Goal: Task Accomplishment & Management: Complete application form

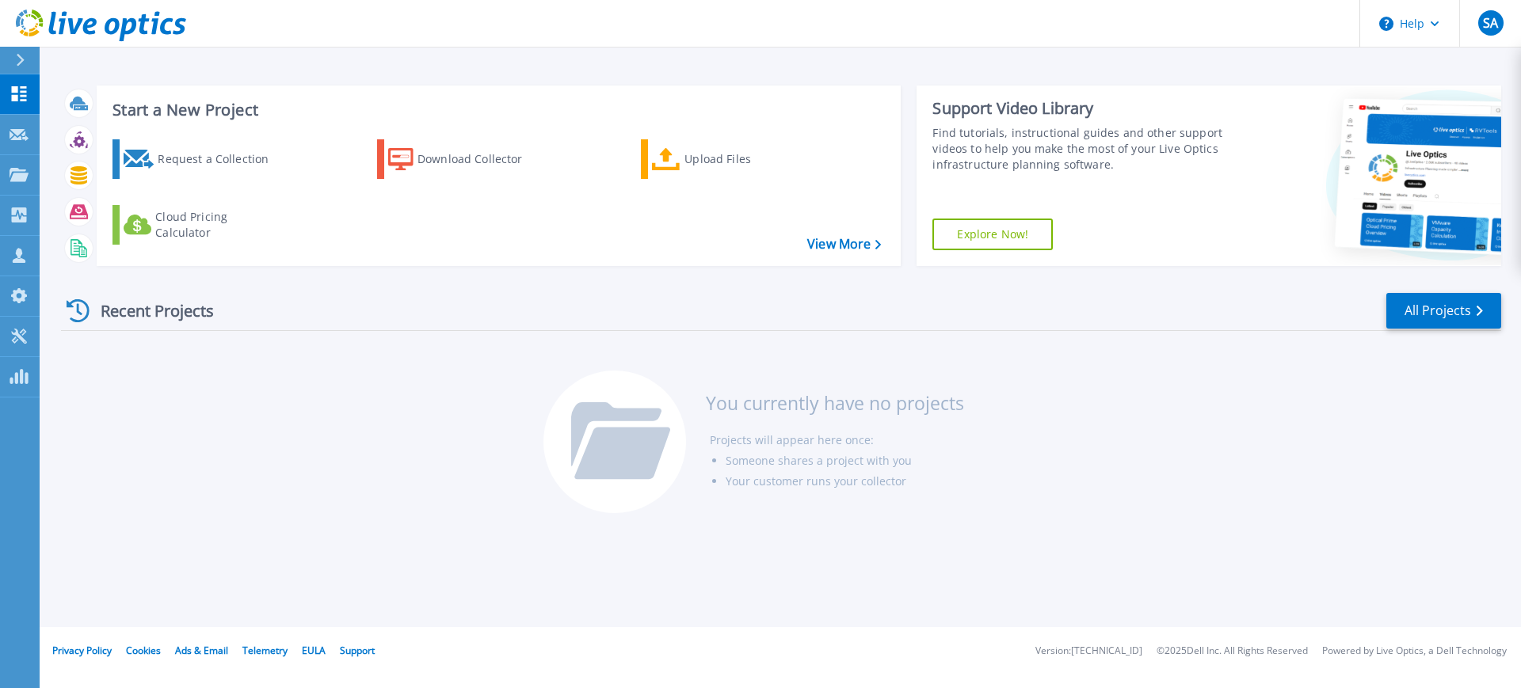
click at [19, 59] on icon at bounding box center [20, 60] width 9 height 13
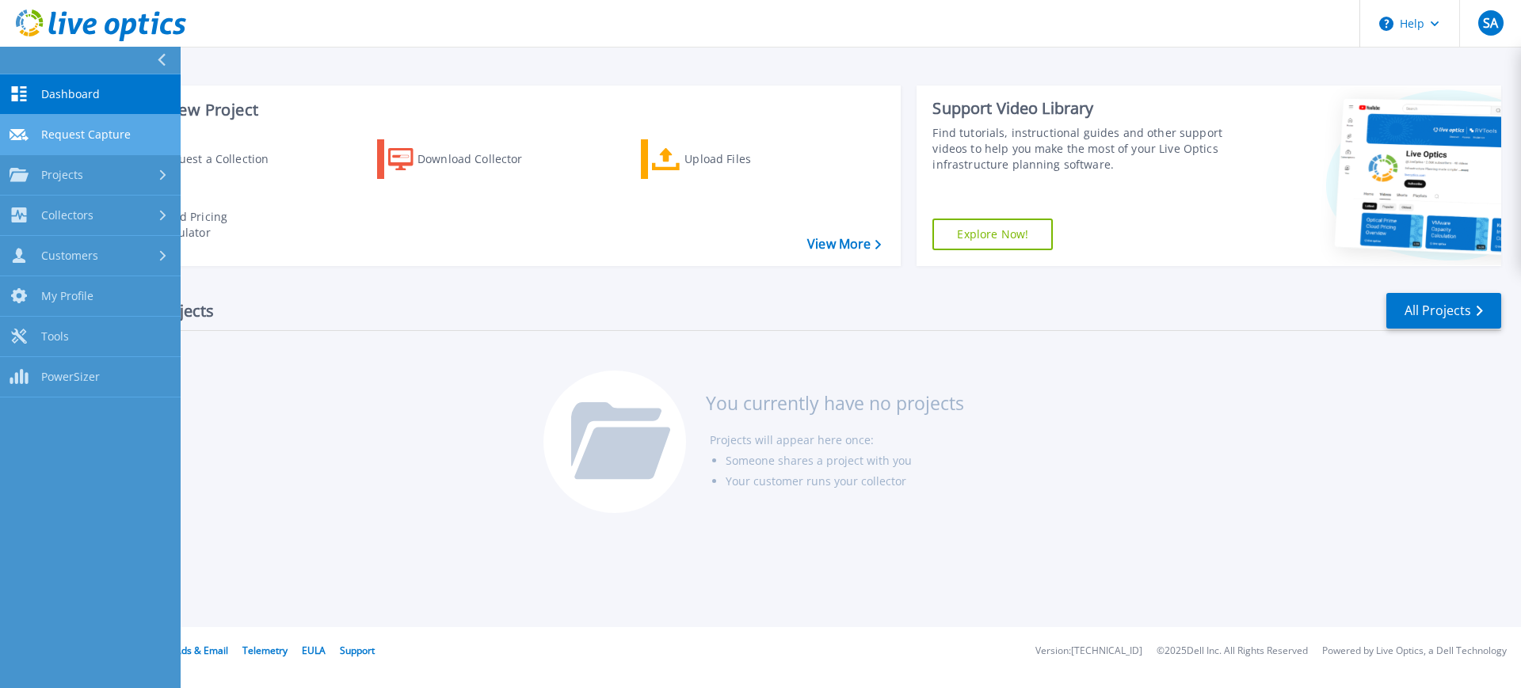
click at [74, 132] on span "Request Capture" at bounding box center [85, 135] width 89 height 14
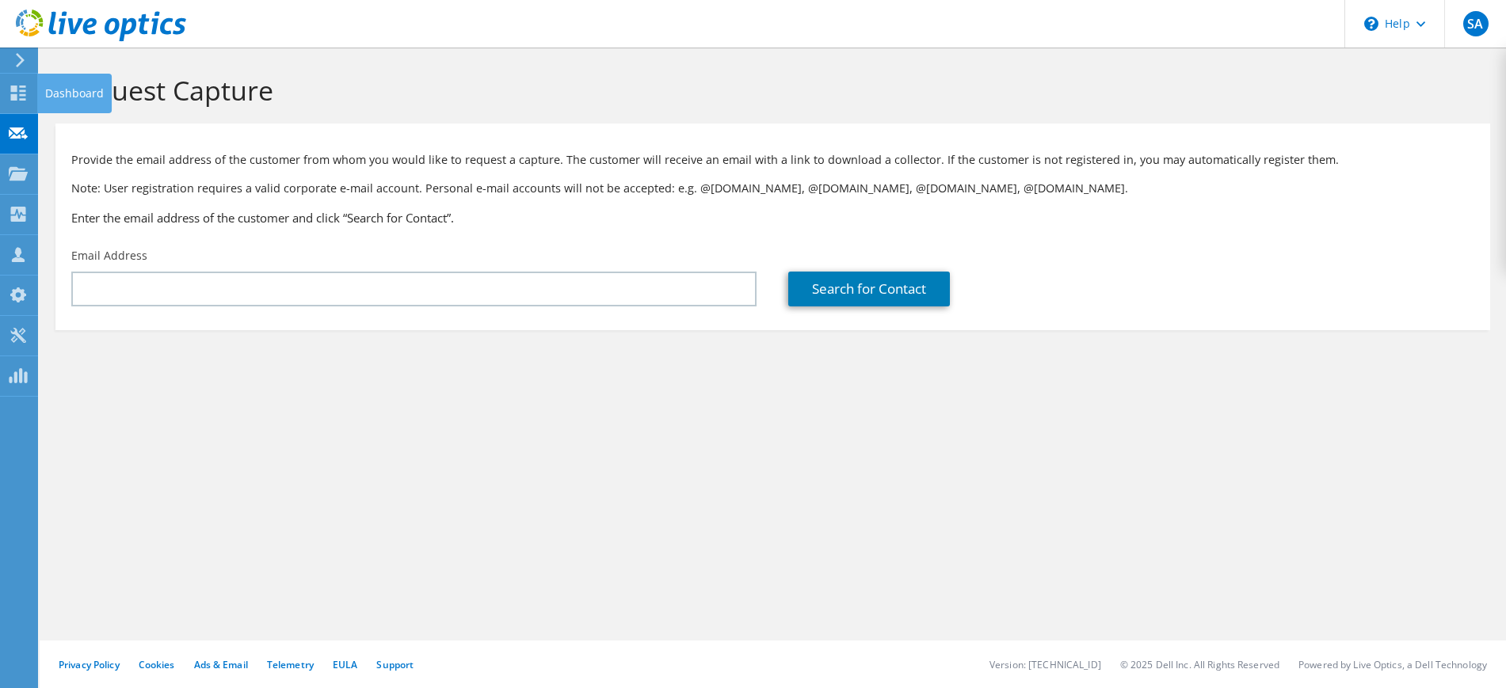
click at [19, 51] on div at bounding box center [93, 26] width 186 height 53
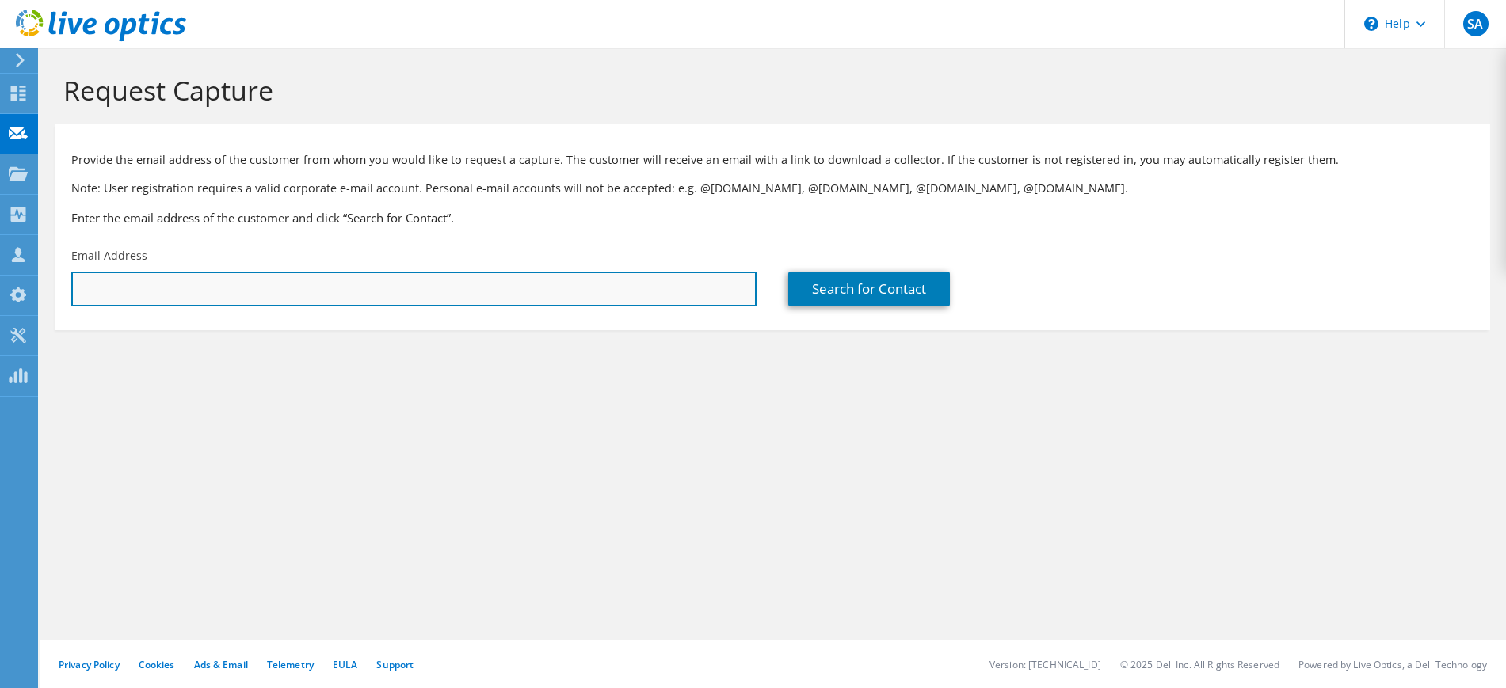
click at [573, 291] on input "text" at bounding box center [413, 289] width 685 height 35
type input "muhammad.abid@duhs.edu.pk"
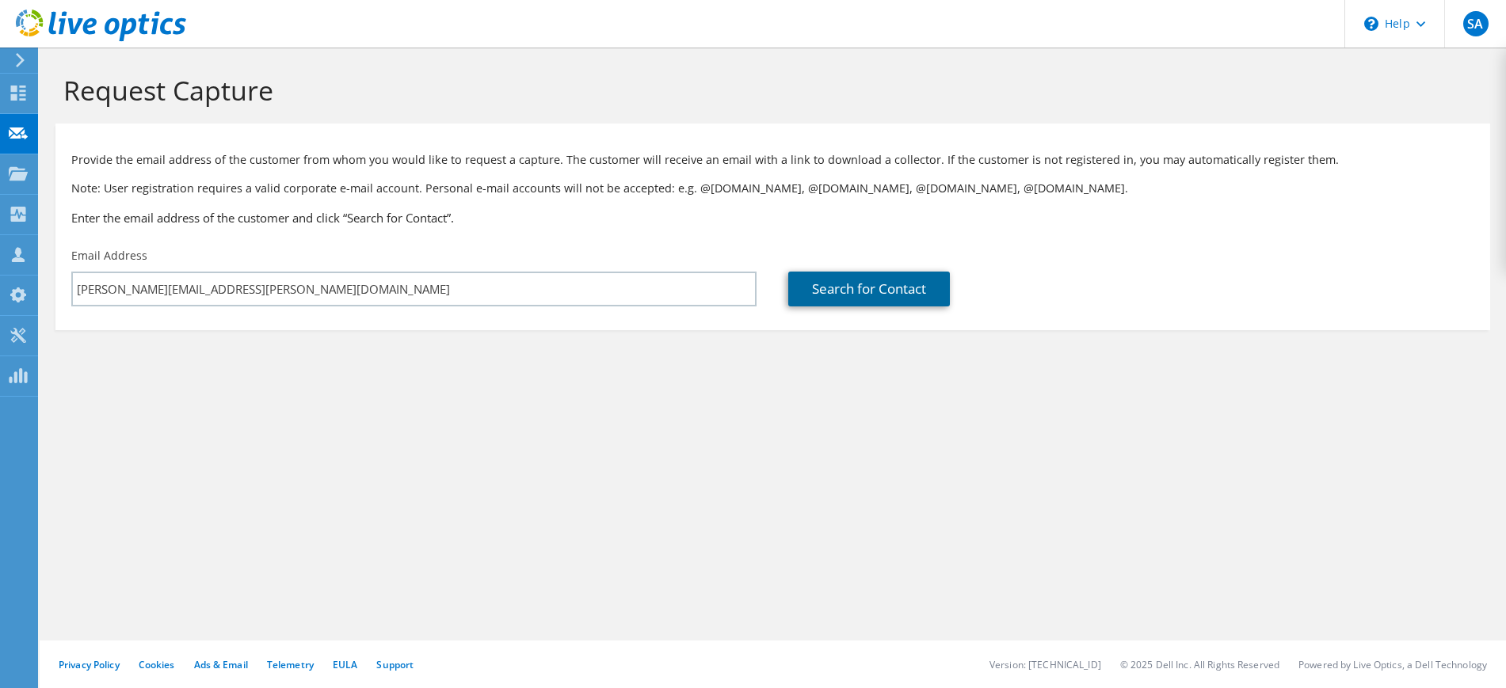
click at [917, 290] on link "Search for Contact" at bounding box center [869, 289] width 162 height 35
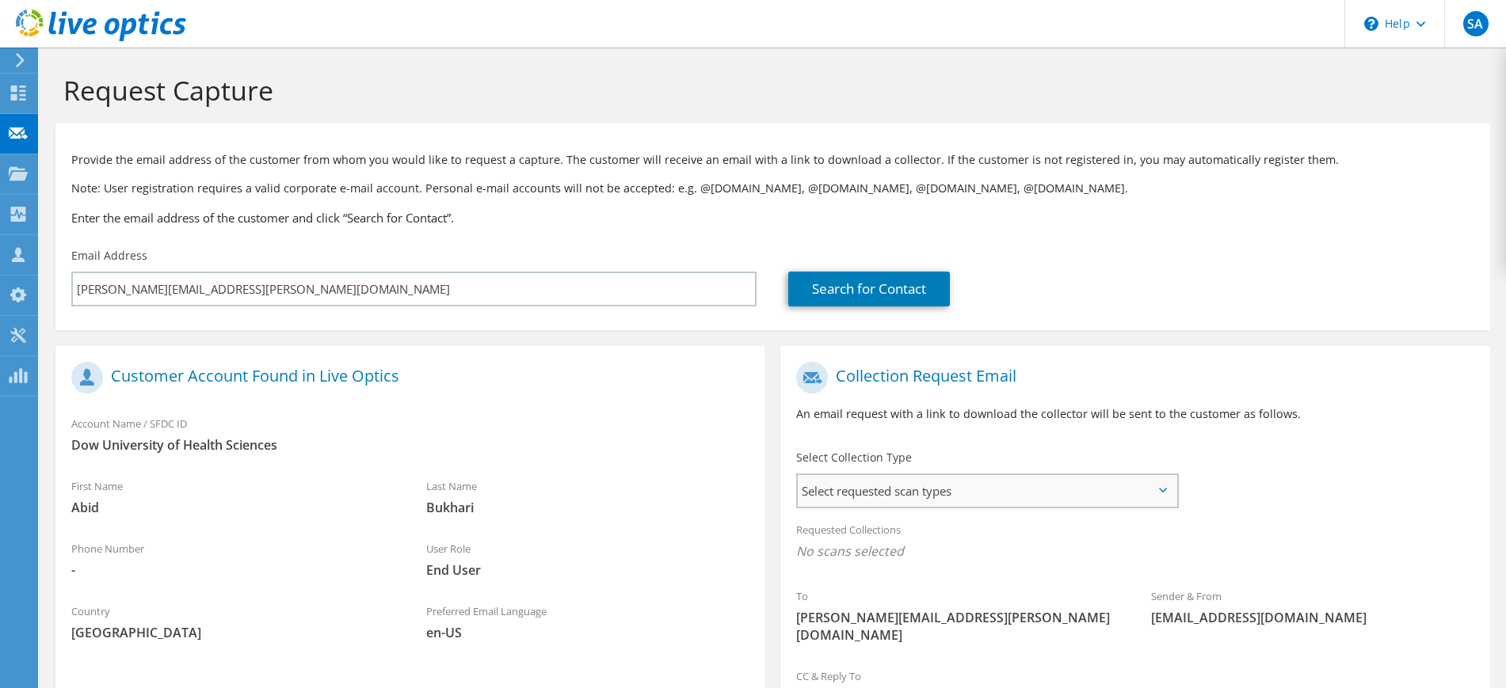
click at [1049, 483] on span "Select requested scan types" at bounding box center [987, 491] width 378 height 32
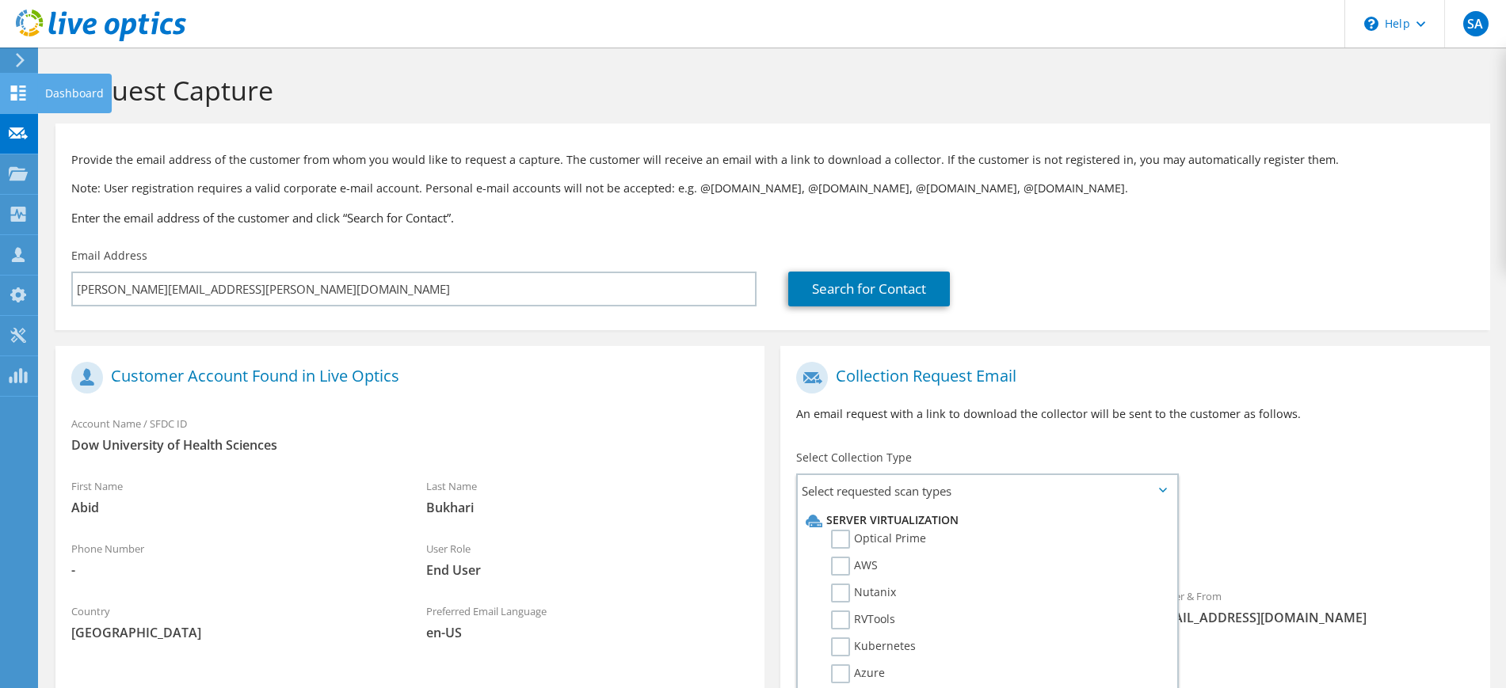
click at [25, 97] on icon at bounding box center [18, 93] width 19 height 15
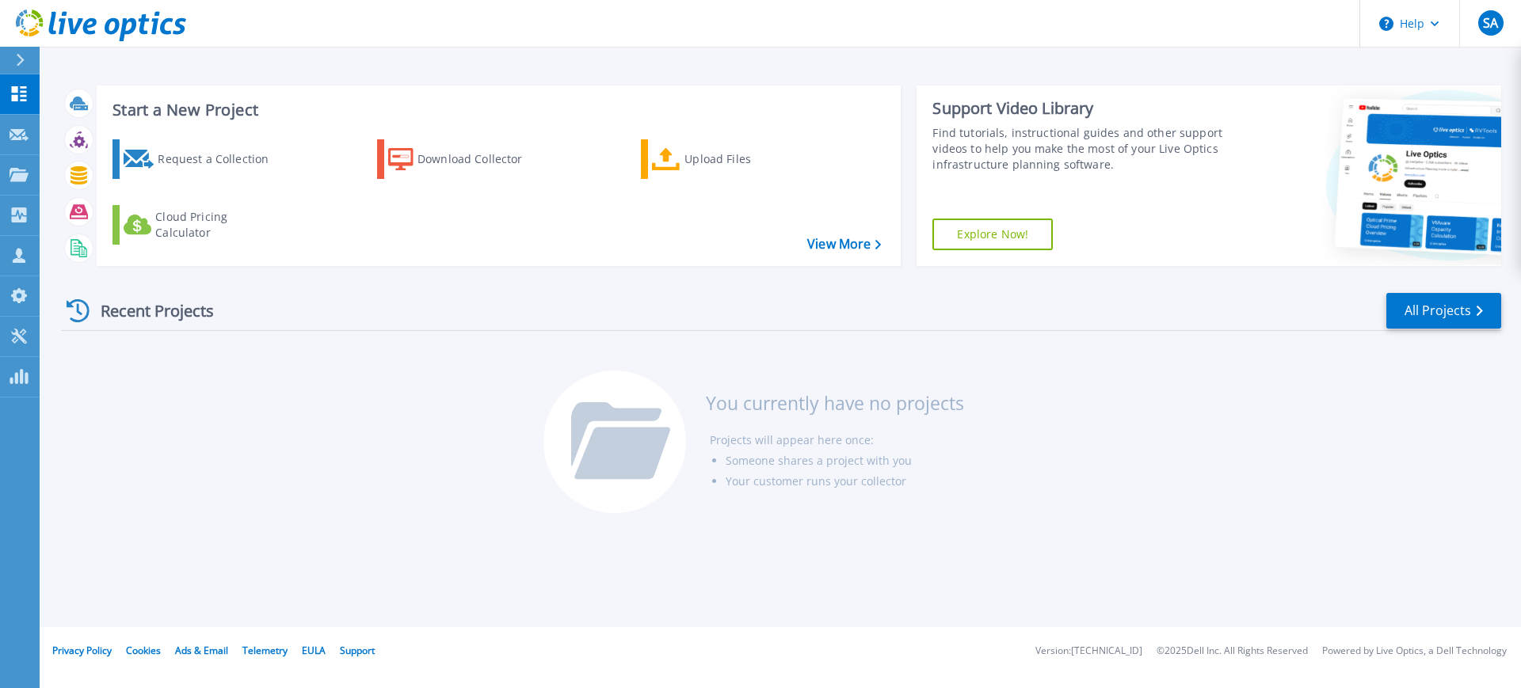
click at [29, 63] on div at bounding box center [26, 60] width 25 height 27
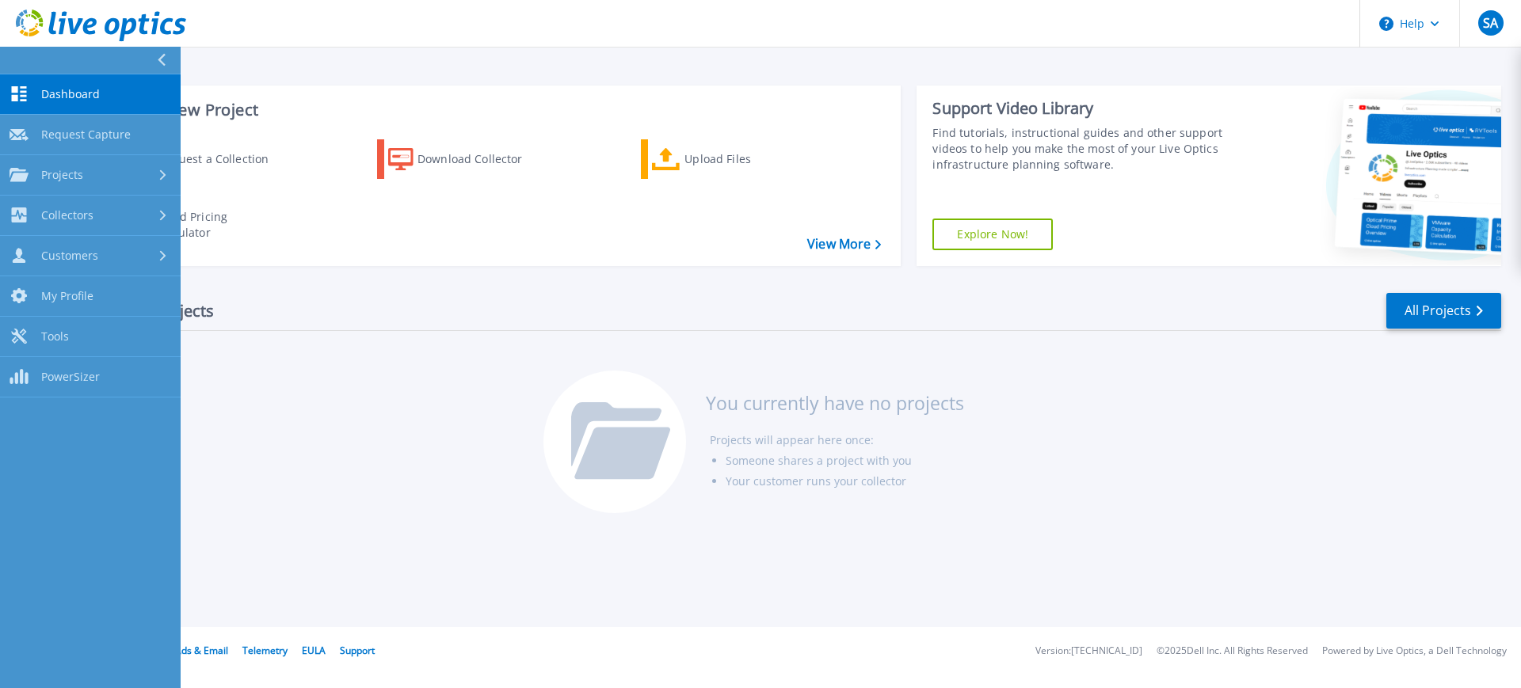
click at [269, 322] on div "Recent Projects All Projects" at bounding box center [781, 311] width 1440 height 40
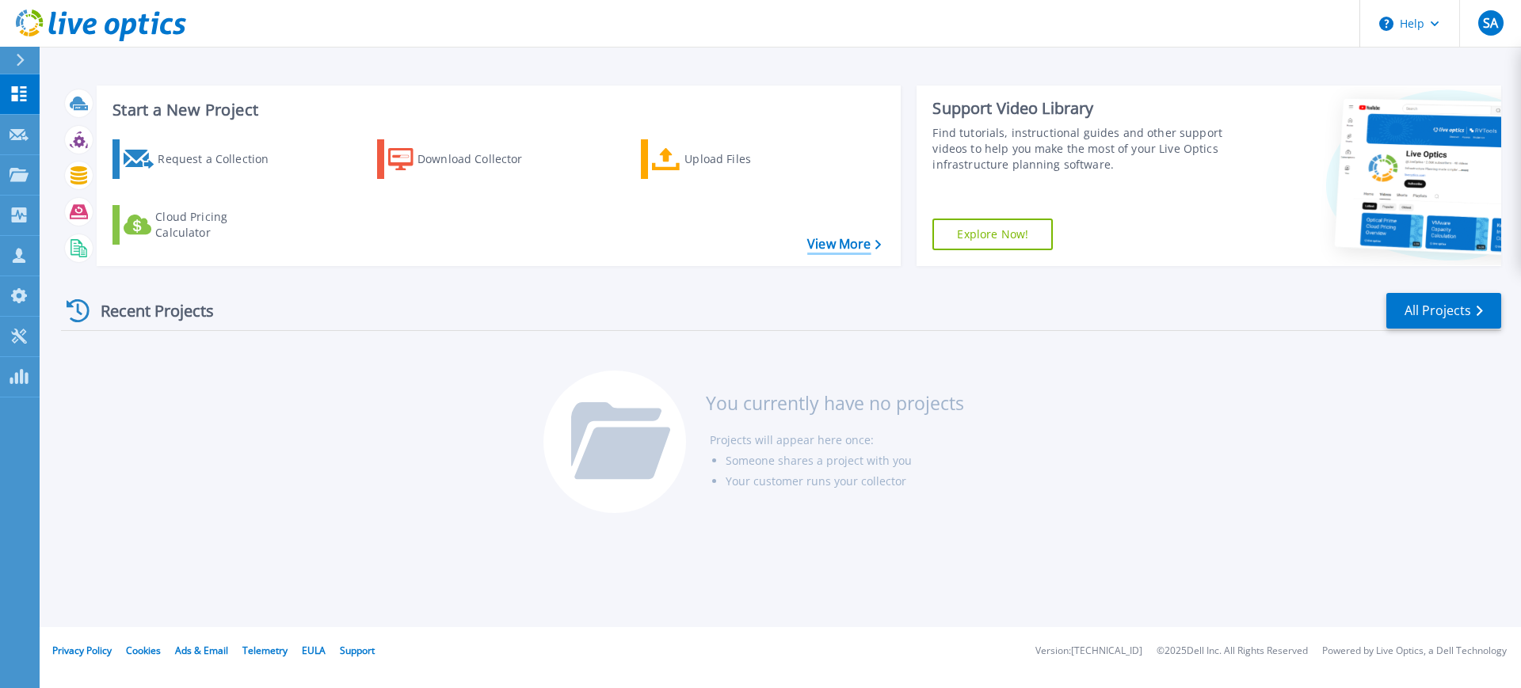
click at [870, 245] on link "View More" at bounding box center [844, 244] width 74 height 15
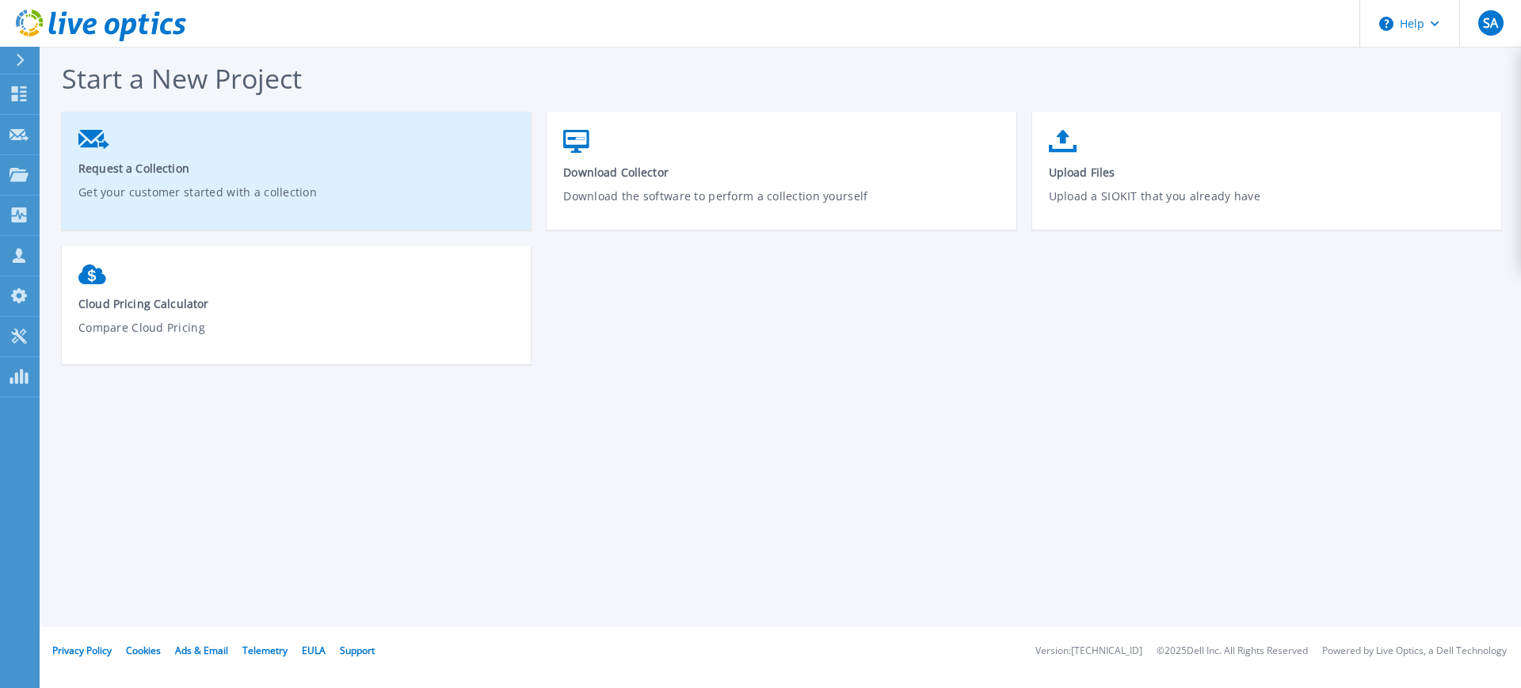
click at [193, 182] on link "Request a Collection Get your customer started with a collection" at bounding box center [296, 176] width 469 height 109
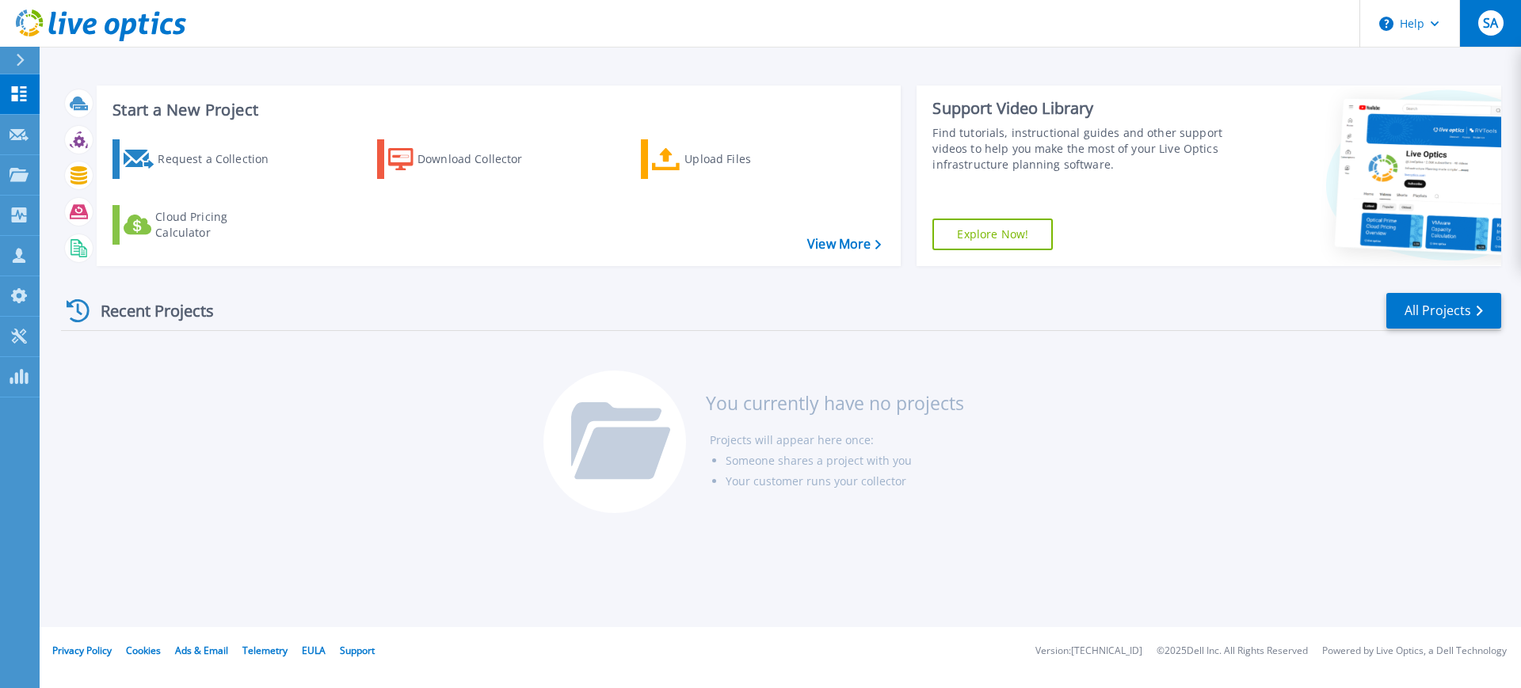
click at [1496, 18] on span "SA" at bounding box center [1490, 23] width 15 height 13
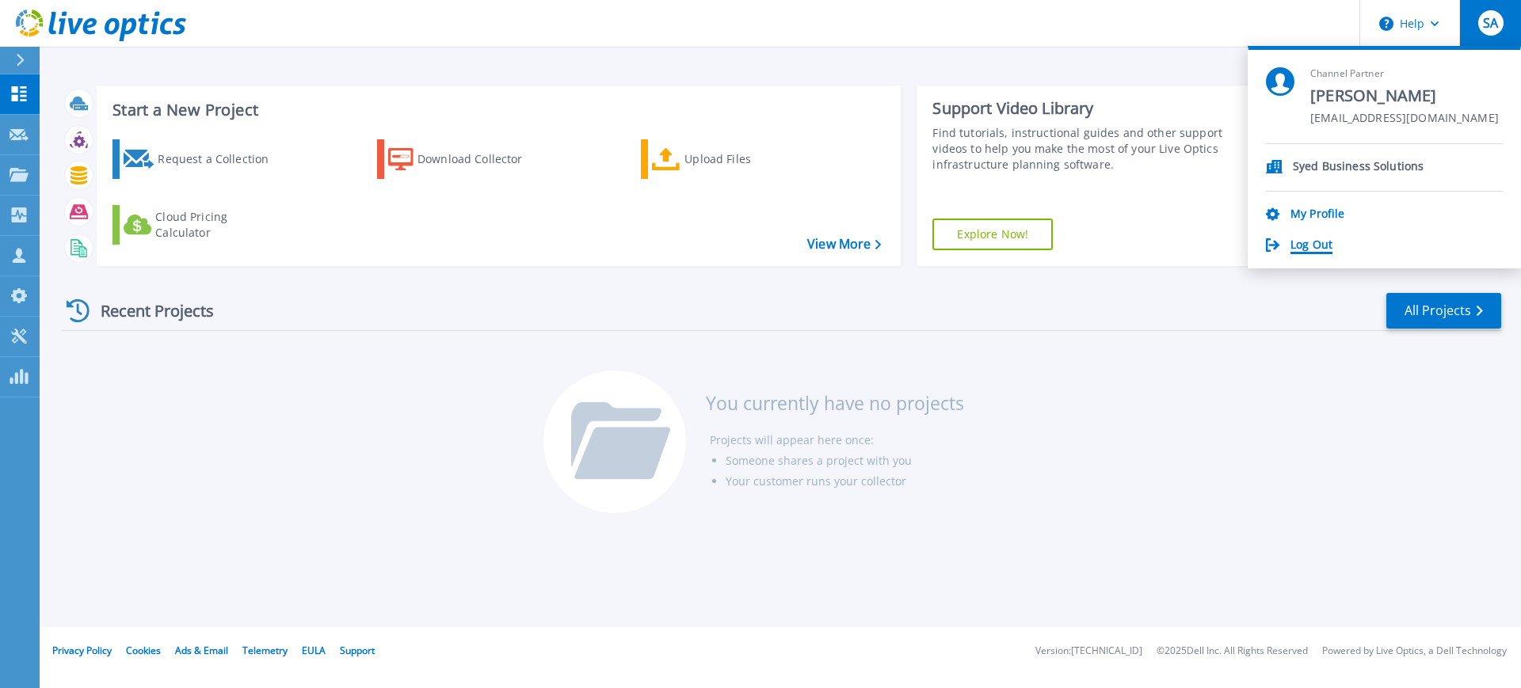
click at [1304, 249] on link "Log Out" at bounding box center [1311, 245] width 42 height 15
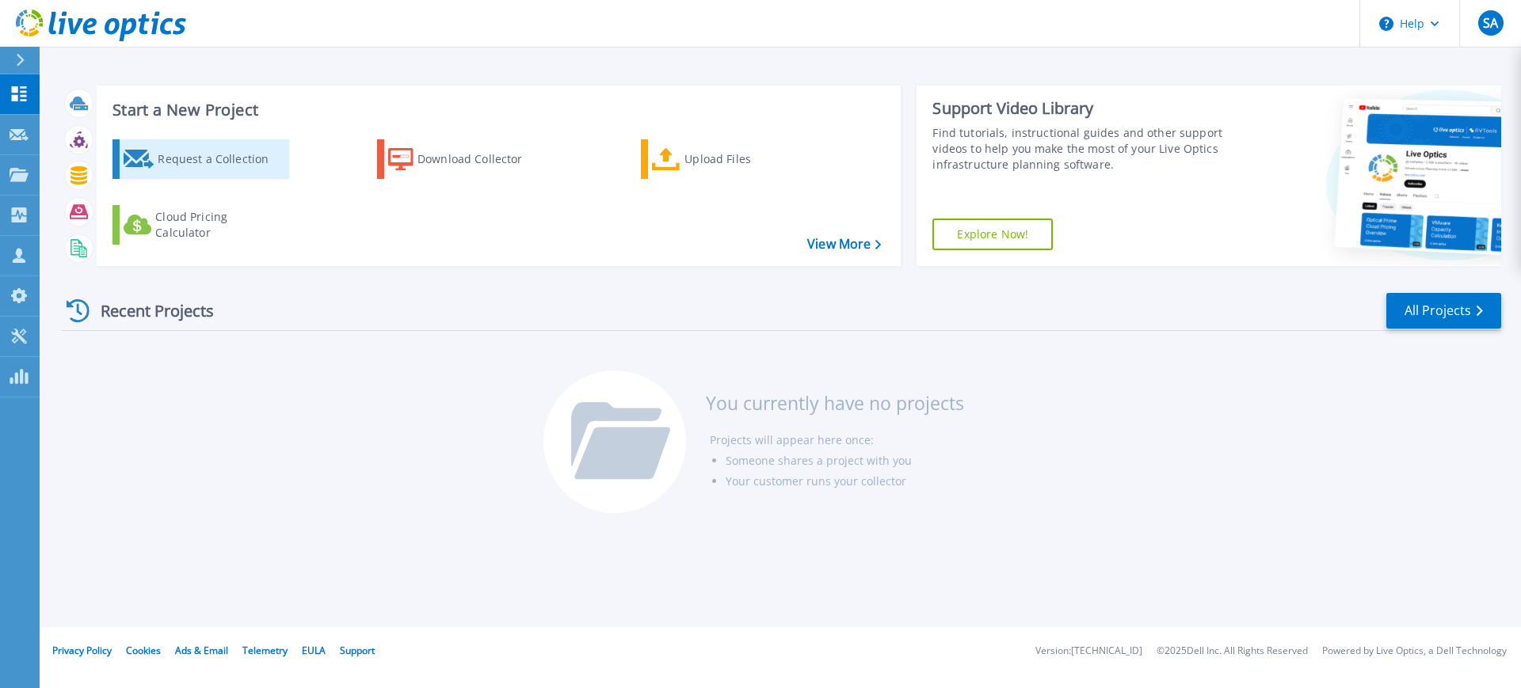
click at [211, 169] on div "Request a Collection" at bounding box center [221, 159] width 127 height 32
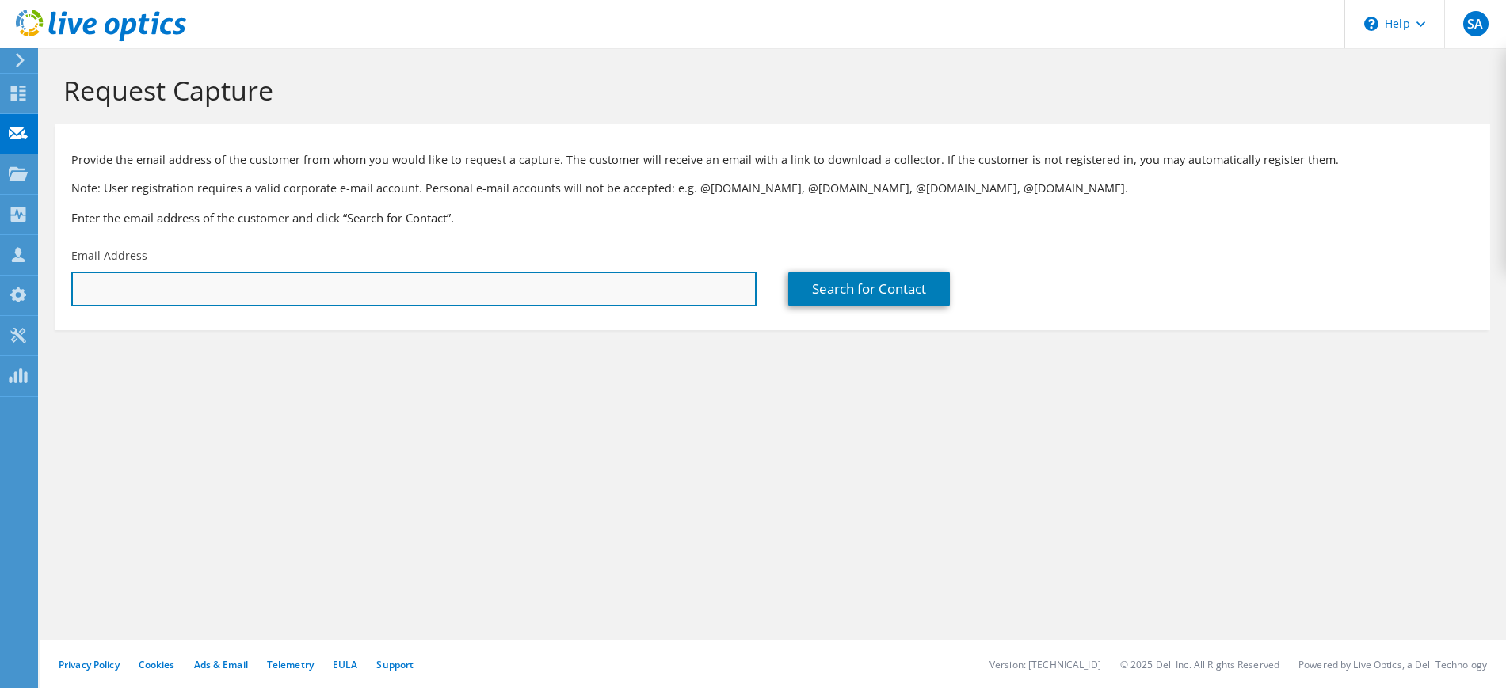
click at [709, 299] on input "text" at bounding box center [413, 289] width 685 height 35
click at [562, 286] on input "text" at bounding box center [413, 289] width 685 height 35
paste input "'Farooq Misbah (Group Manager ICT - Data Center)' <farooq.misbah@soorty.com>"
drag, startPoint x: 371, startPoint y: 289, endPoint x: 0, endPoint y: 296, distance: 371.5
click at [0, 296] on div "SA Channel Partner Saad Ali msaad@sbsdistribution.net Syed Business Solutions M…" at bounding box center [753, 344] width 1506 height 688
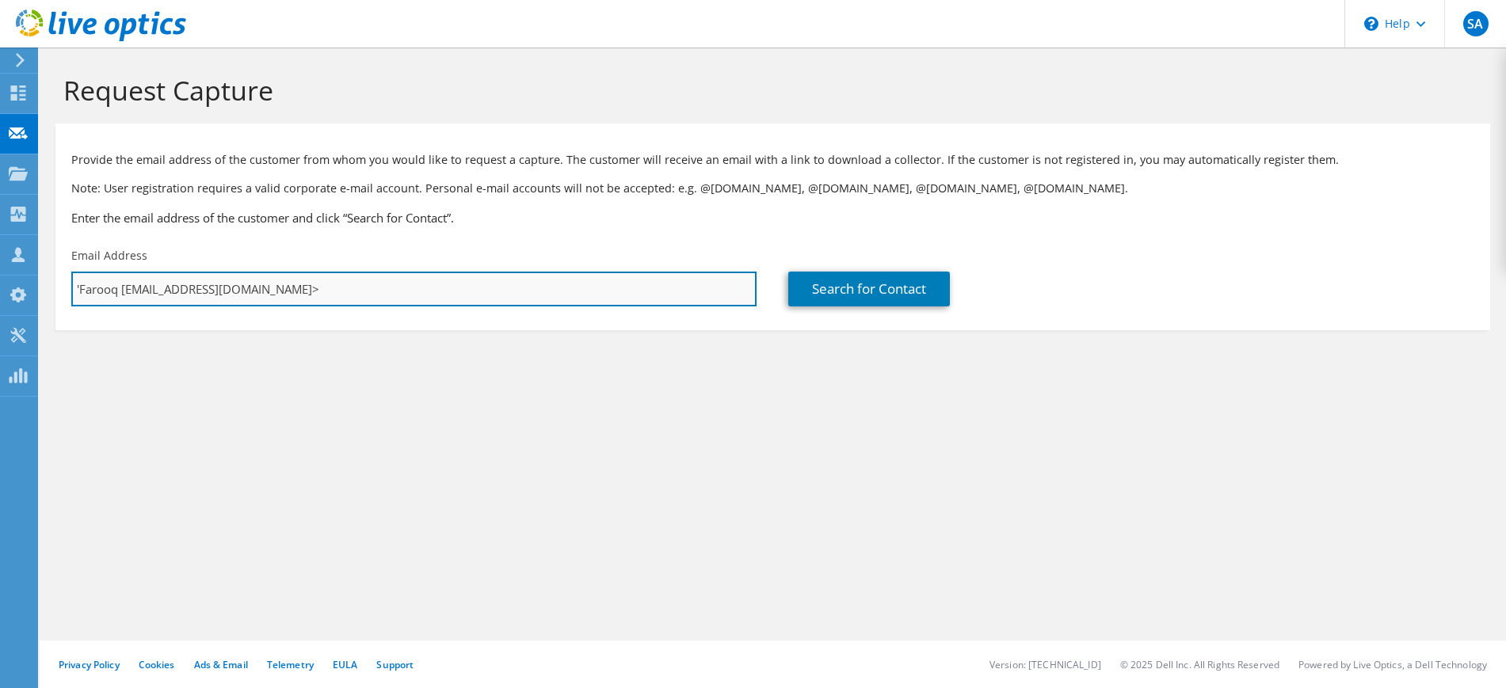
click at [375, 296] on input "'Farooq Misarooq.misbah@soorty.com>" at bounding box center [413, 289] width 685 height 35
click at [141, 289] on input "'Farooq Misarooq.misbah@soorty.com" at bounding box center [413, 289] width 685 height 35
click at [127, 287] on input "'Farooq Misarooq.misbah@soorty.com" at bounding box center [413, 289] width 685 height 35
drag, startPoint x: 470, startPoint y: 285, endPoint x: 0, endPoint y: 291, distance: 470.5
click at [0, 291] on div "SA Channel Partner Saad Ali msaad@sbsdistribution.net Syed Business Solutions M…" at bounding box center [753, 344] width 1506 height 688
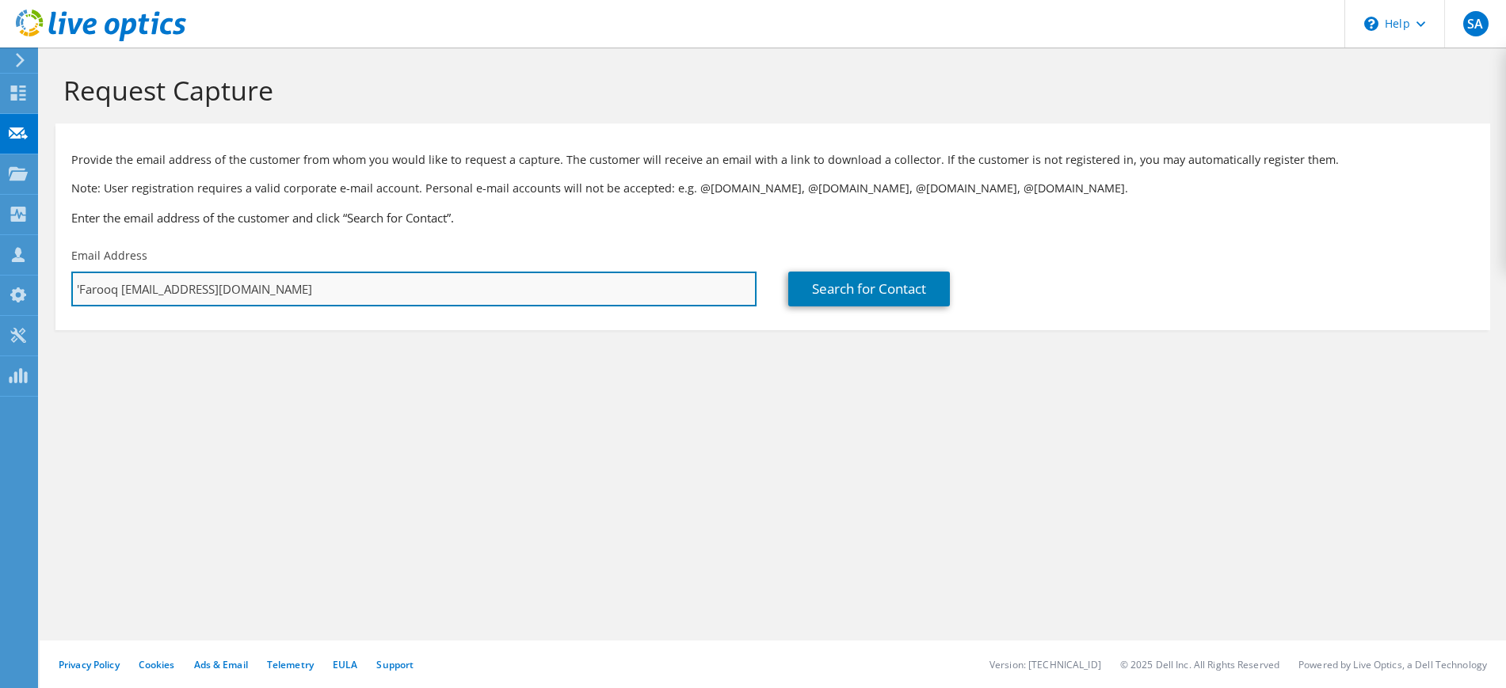
click at [207, 300] on input "'Farooq Misarooq.misbah@soorty.com" at bounding box center [413, 289] width 685 height 35
click at [205, 295] on input "'Farooq Misarooq.misbah@soorty.com" at bounding box center [413, 289] width 685 height 35
paste input "f"
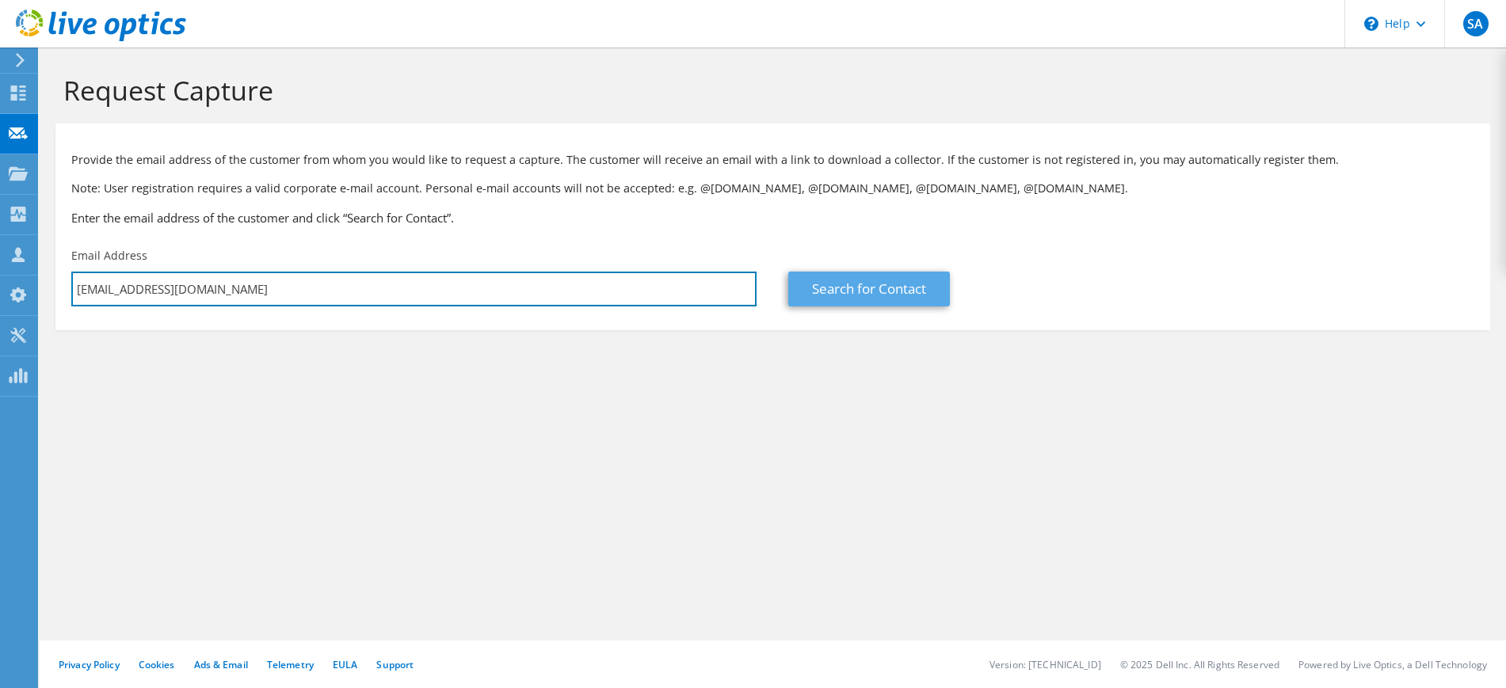
type input "farooq.misbah@soorty.com"
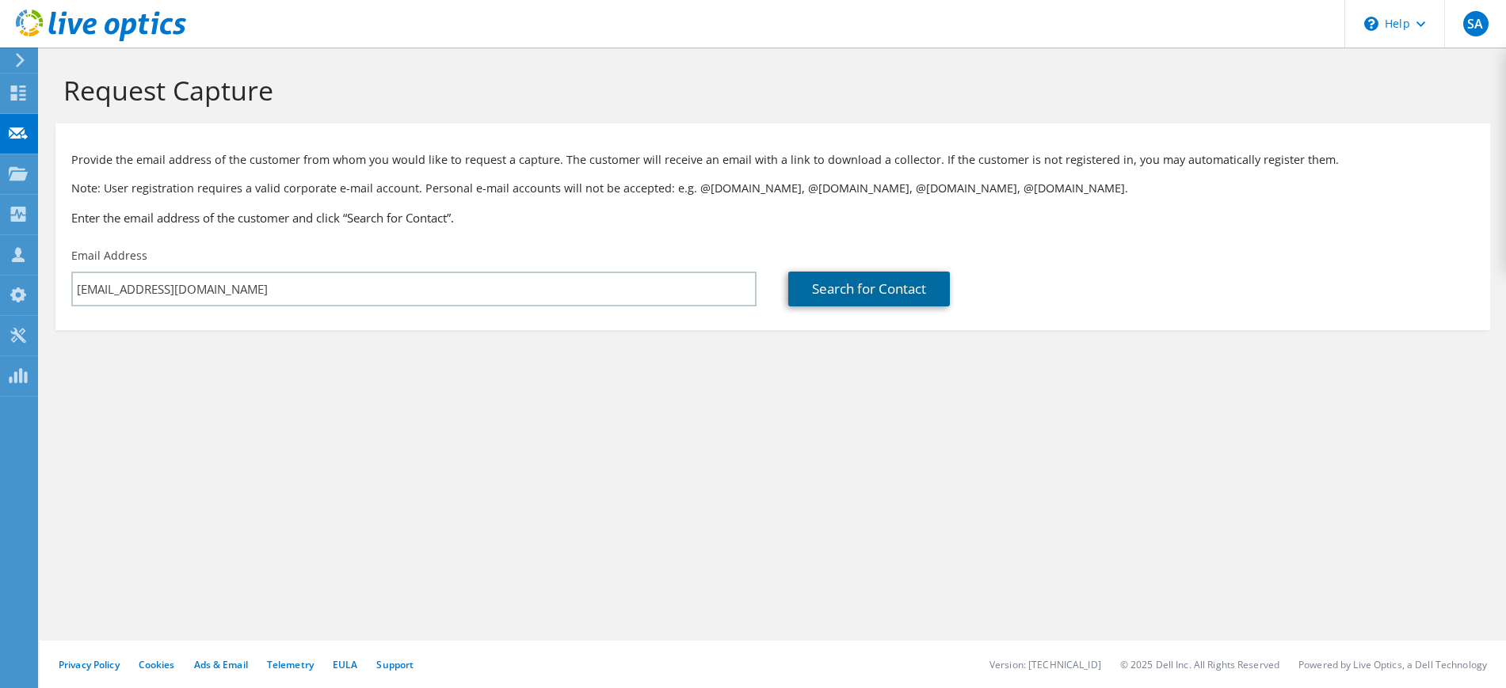
click at [851, 286] on link "Search for Contact" at bounding box center [869, 289] width 162 height 35
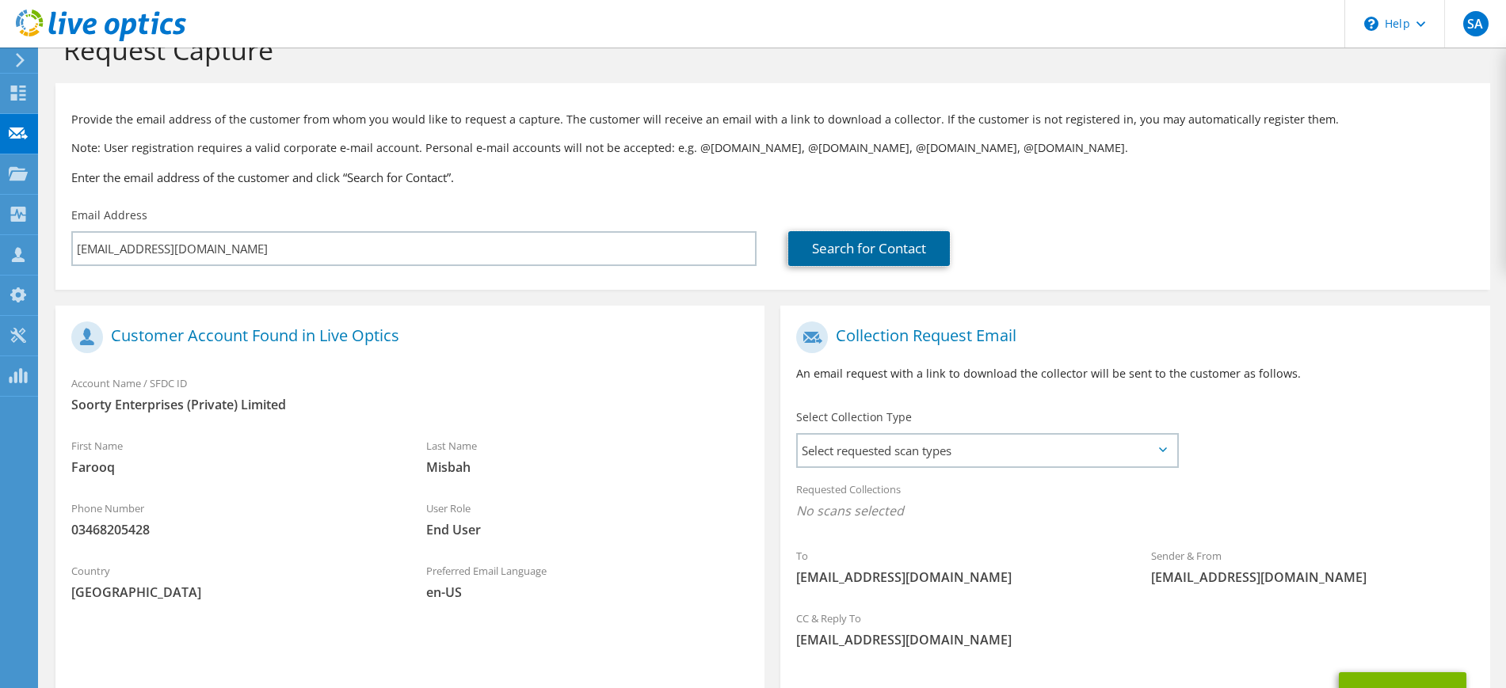
scroll to position [99, 0]
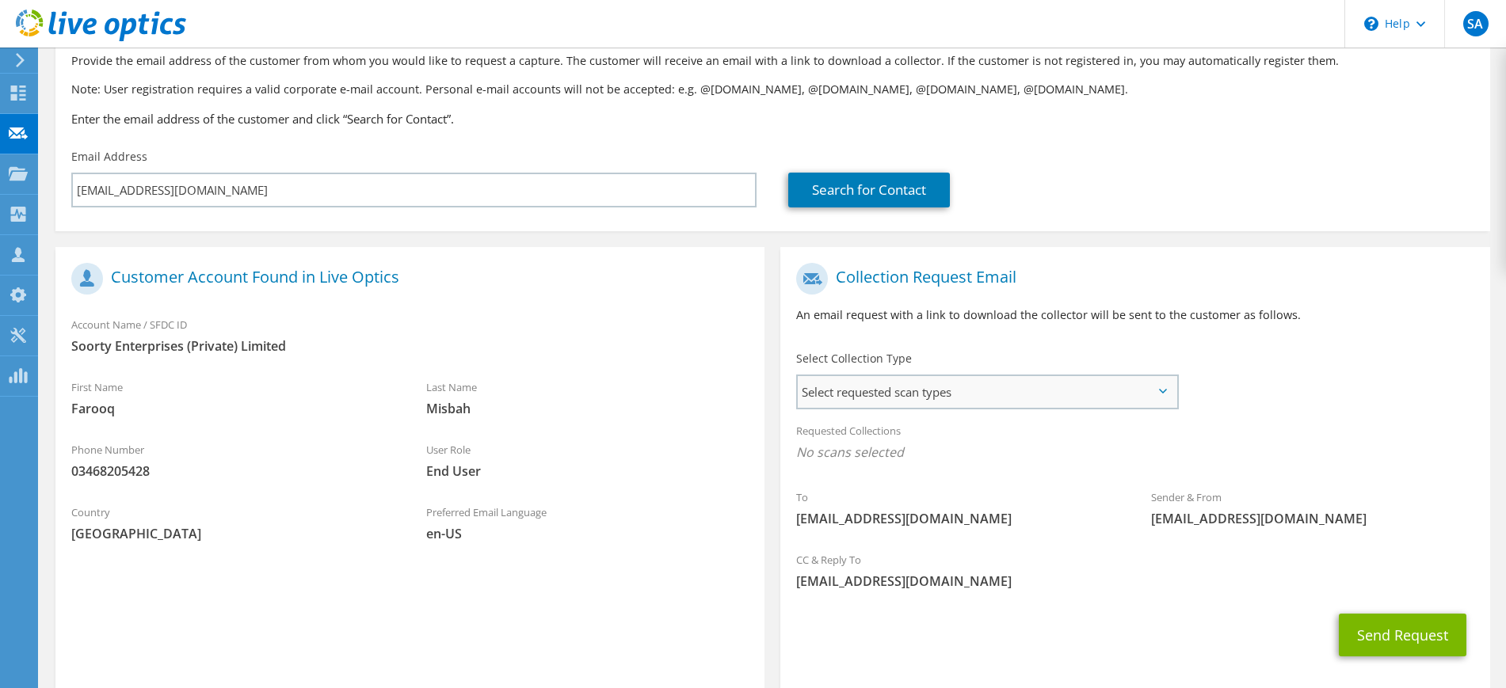
click at [850, 397] on span "Select requested scan types" at bounding box center [987, 392] width 378 height 32
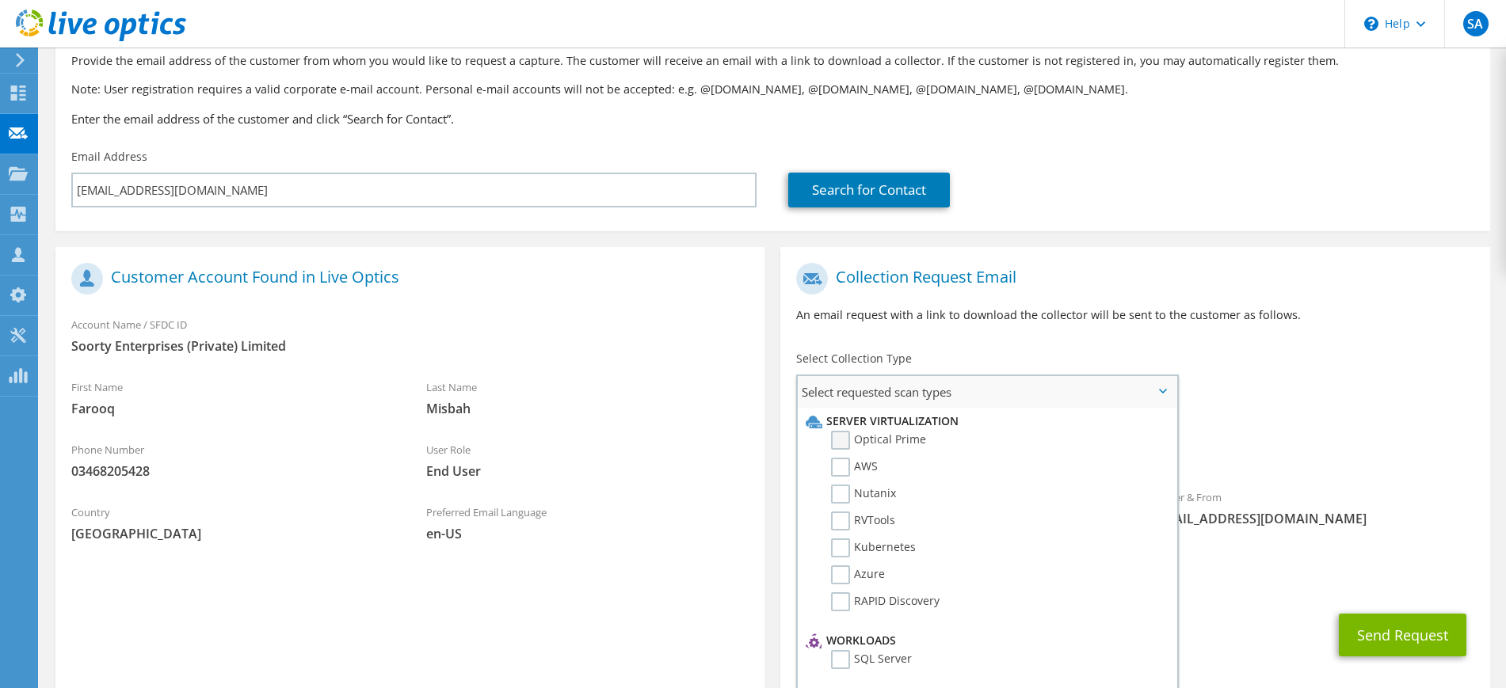
click at [842, 440] on label "Optical Prime" at bounding box center [878, 440] width 95 height 19
click at [0, 0] on input "Optical Prime" at bounding box center [0, 0] width 0 height 0
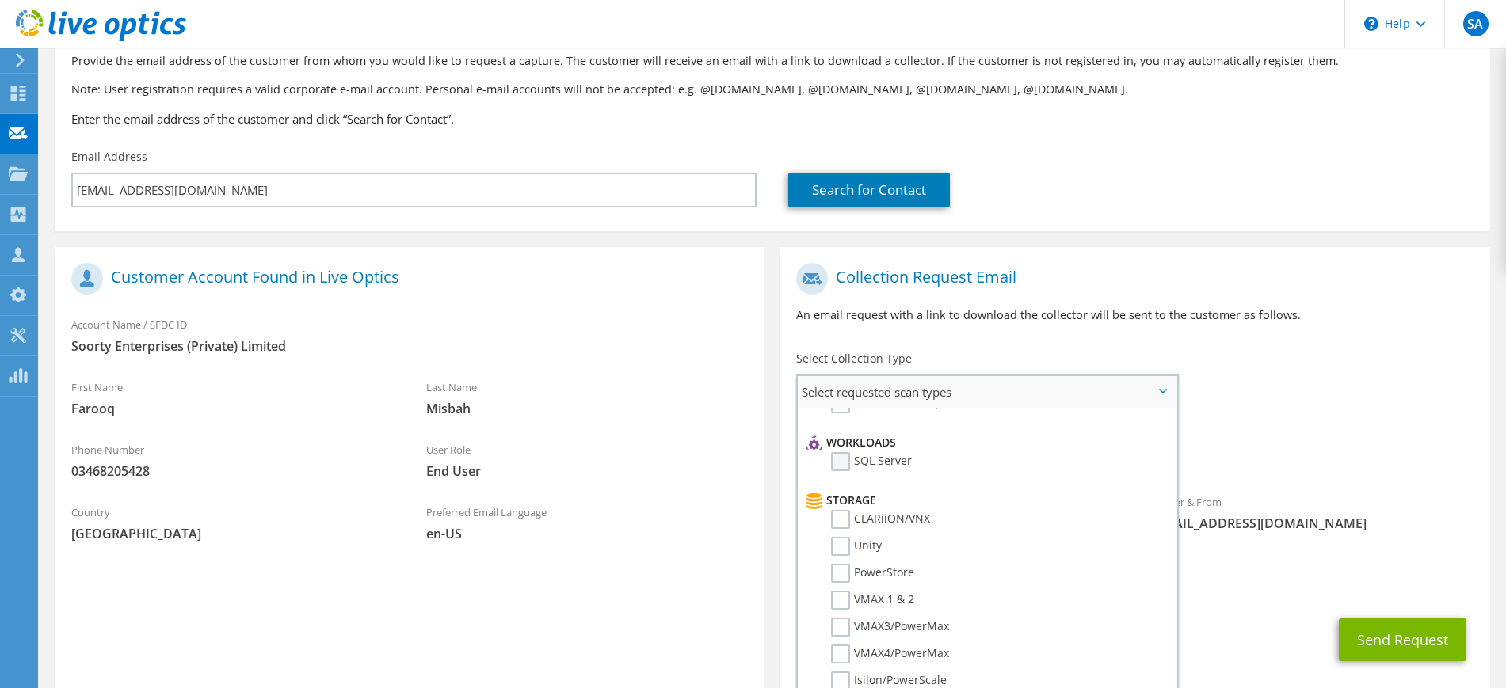
click at [844, 465] on label "SQL Server" at bounding box center [871, 461] width 81 height 19
click at [0, 0] on input "SQL Server" at bounding box center [0, 0] width 0 height 0
click at [846, 545] on label "Unity" at bounding box center [856, 546] width 51 height 19
click at [0, 0] on input "Unity" at bounding box center [0, 0] width 0 height 0
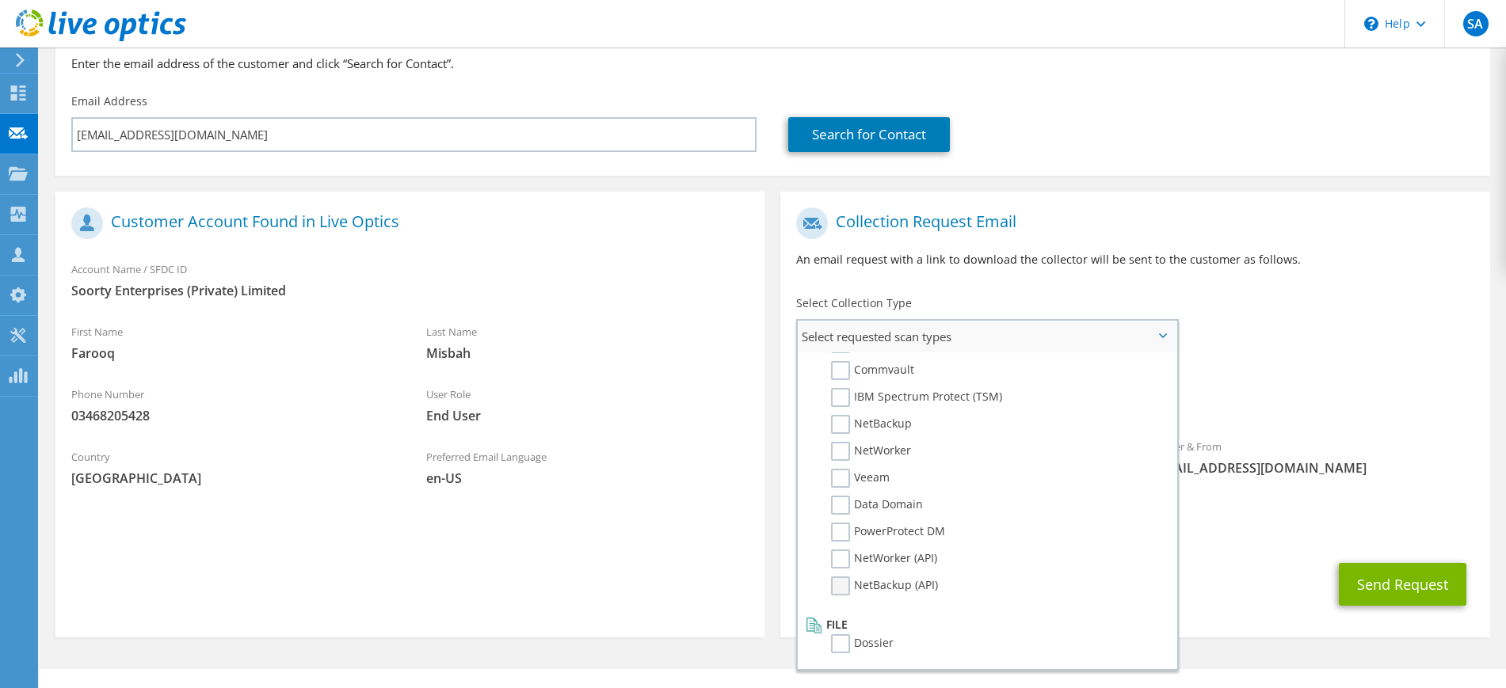
scroll to position [183, 0]
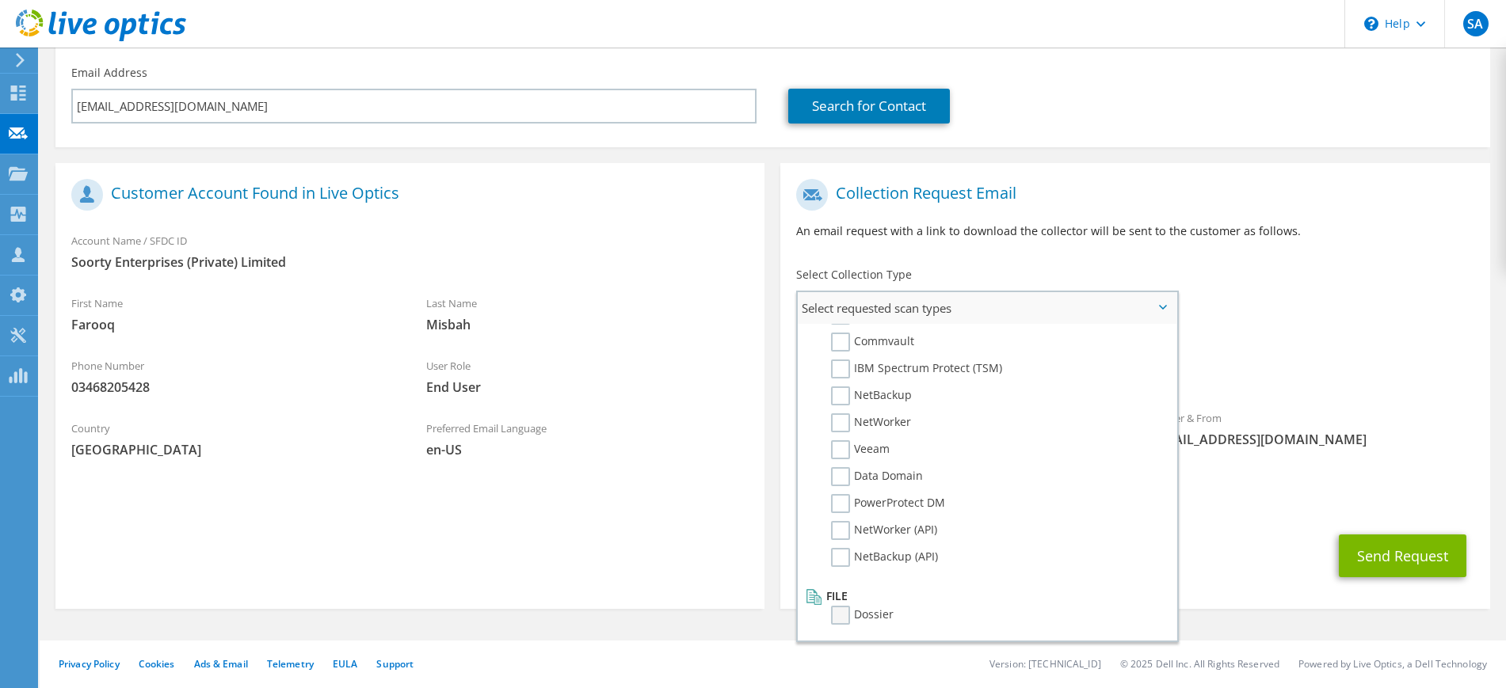
click at [846, 608] on label "Dossier" at bounding box center [862, 615] width 63 height 19
click at [0, 0] on input "Dossier" at bounding box center [0, 0] width 0 height 0
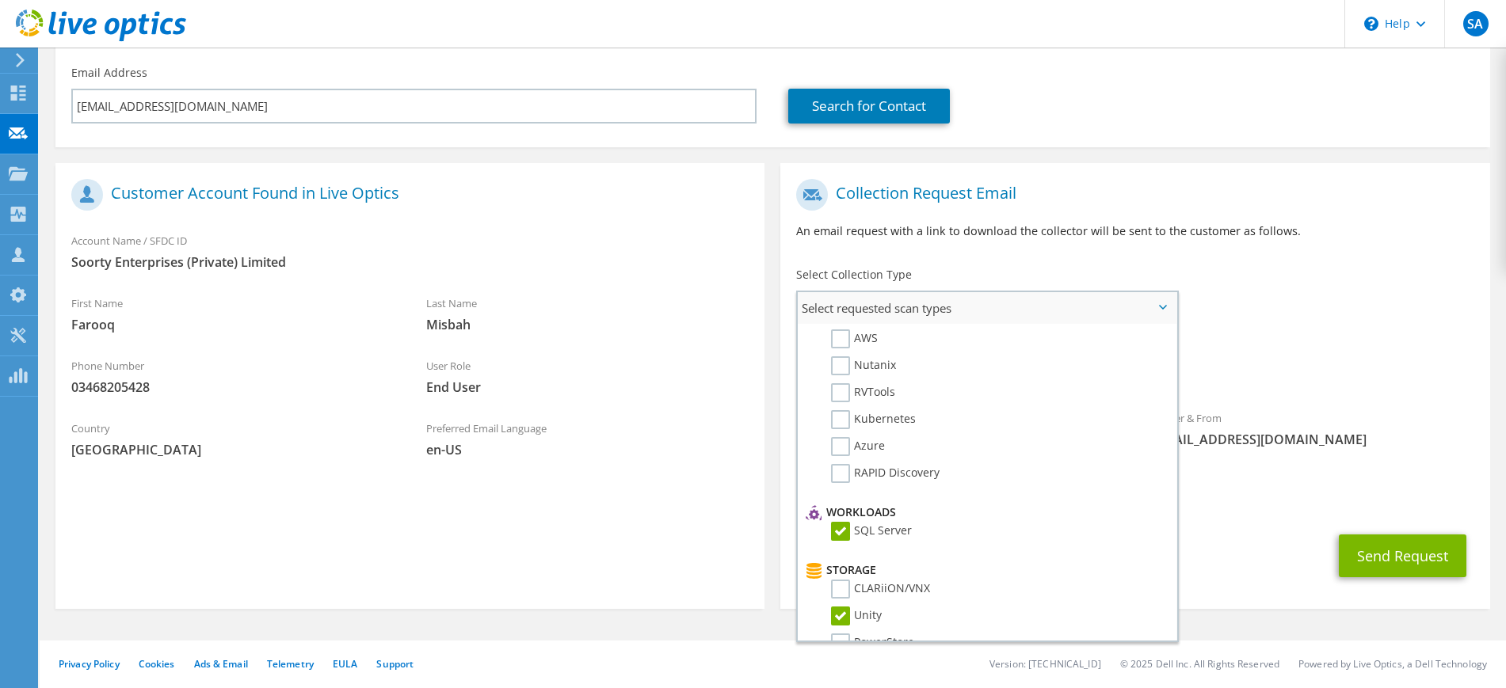
scroll to position [0, 0]
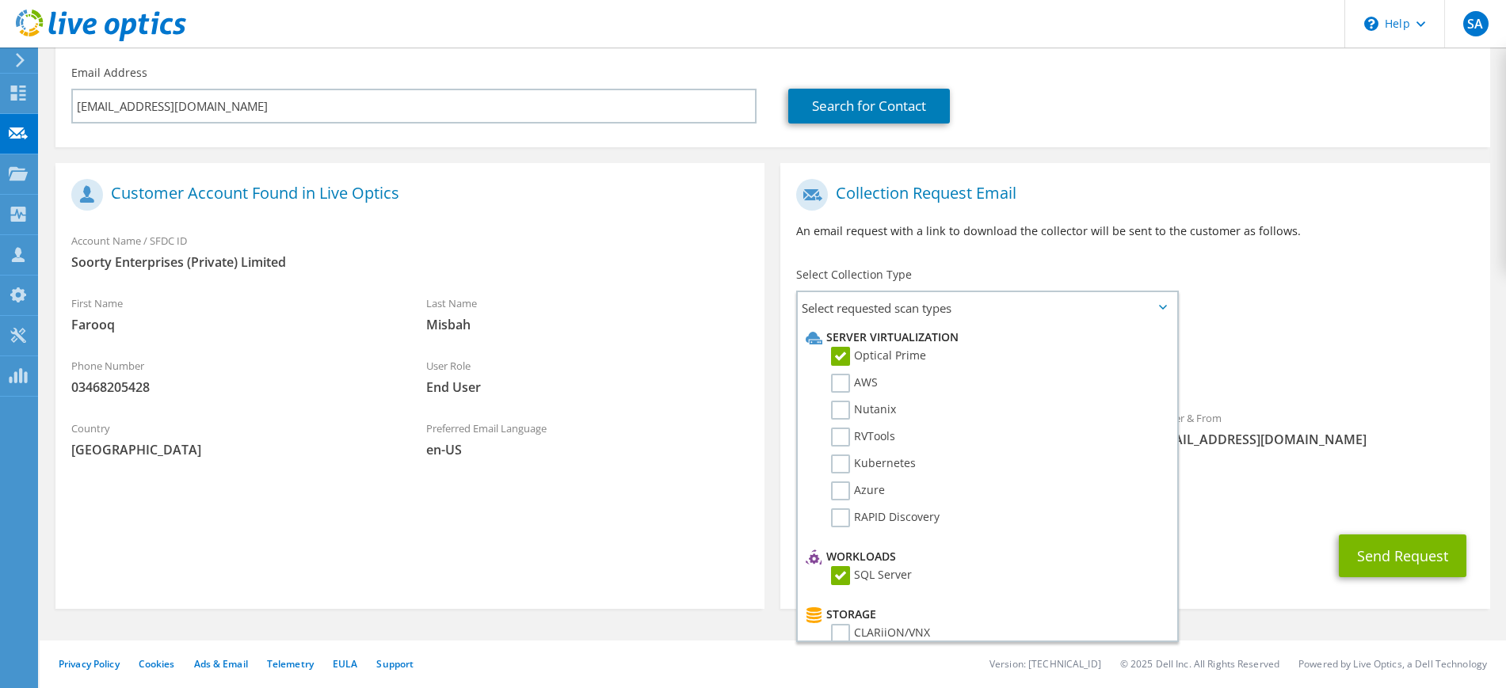
click at [1308, 236] on p "An email request with a link to download the collector will be sent to the cust…" at bounding box center [1134, 231] width 677 height 17
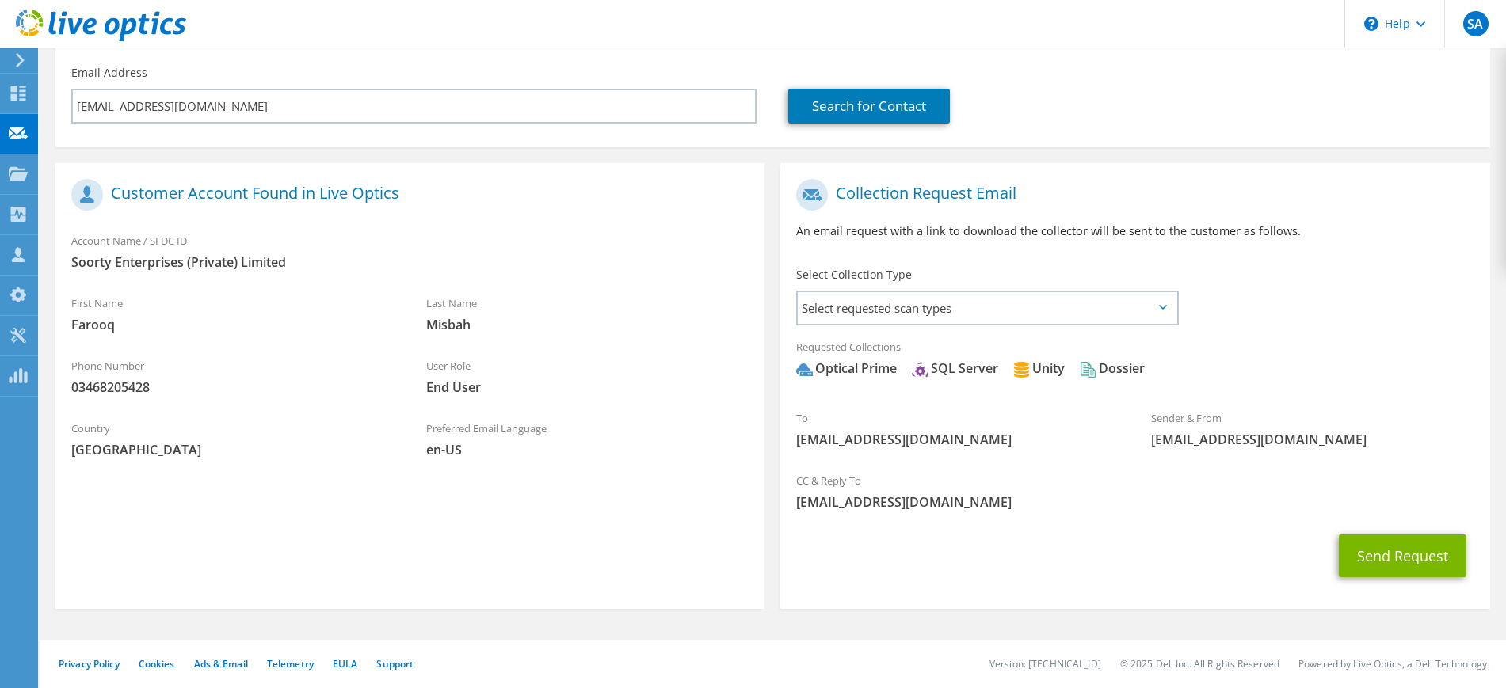
click at [1390, 341] on div "Requested Collections No scans selected Optical Prime SQL Server Unity Dossier" at bounding box center [1134, 361] width 709 height 63
click at [1407, 286] on div "To farooq.misbah@soorty.com Sender & From liveoptics@liveoptics.com" at bounding box center [1134, 317] width 709 height 293
click at [1009, 304] on span "Select requested scan types" at bounding box center [987, 308] width 378 height 32
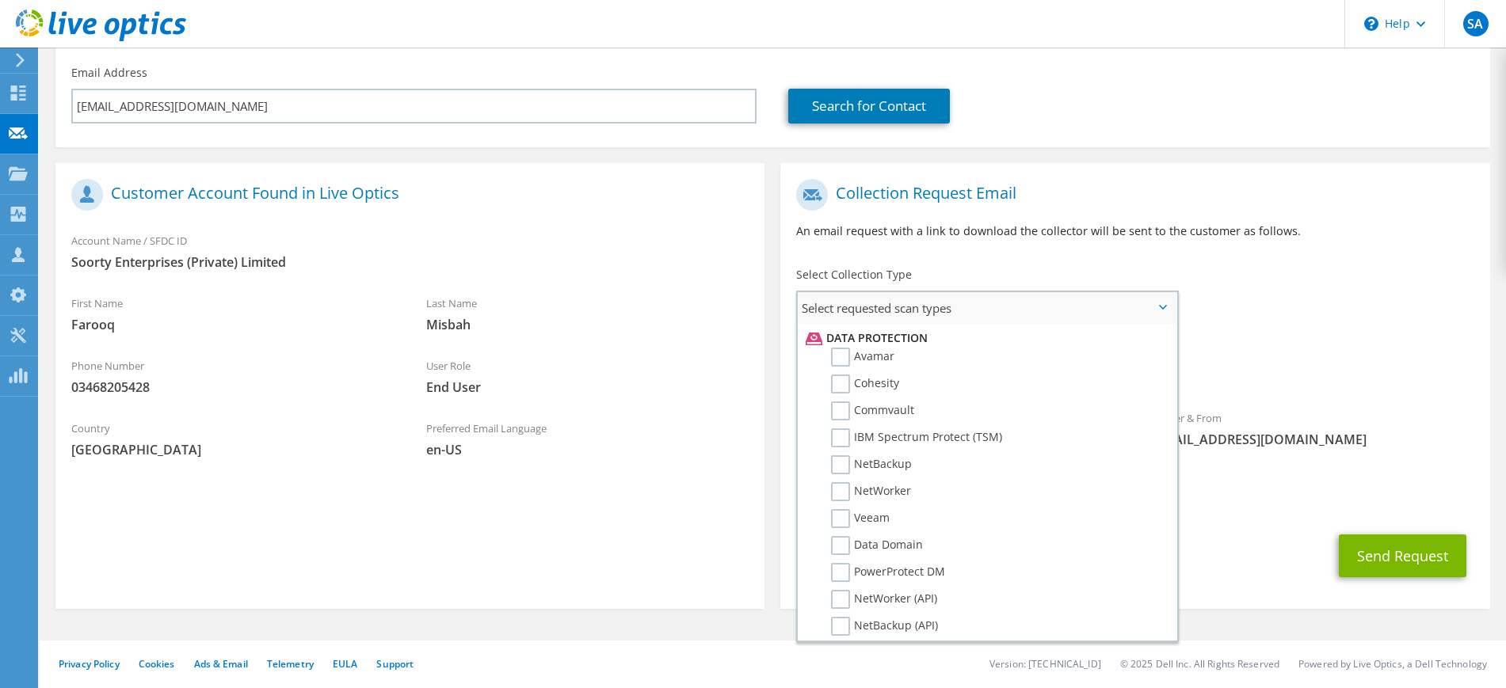
scroll to position [654, 0]
click at [1252, 364] on span "Optical Prime SQL Server Unity Dossier" at bounding box center [1134, 373] width 677 height 26
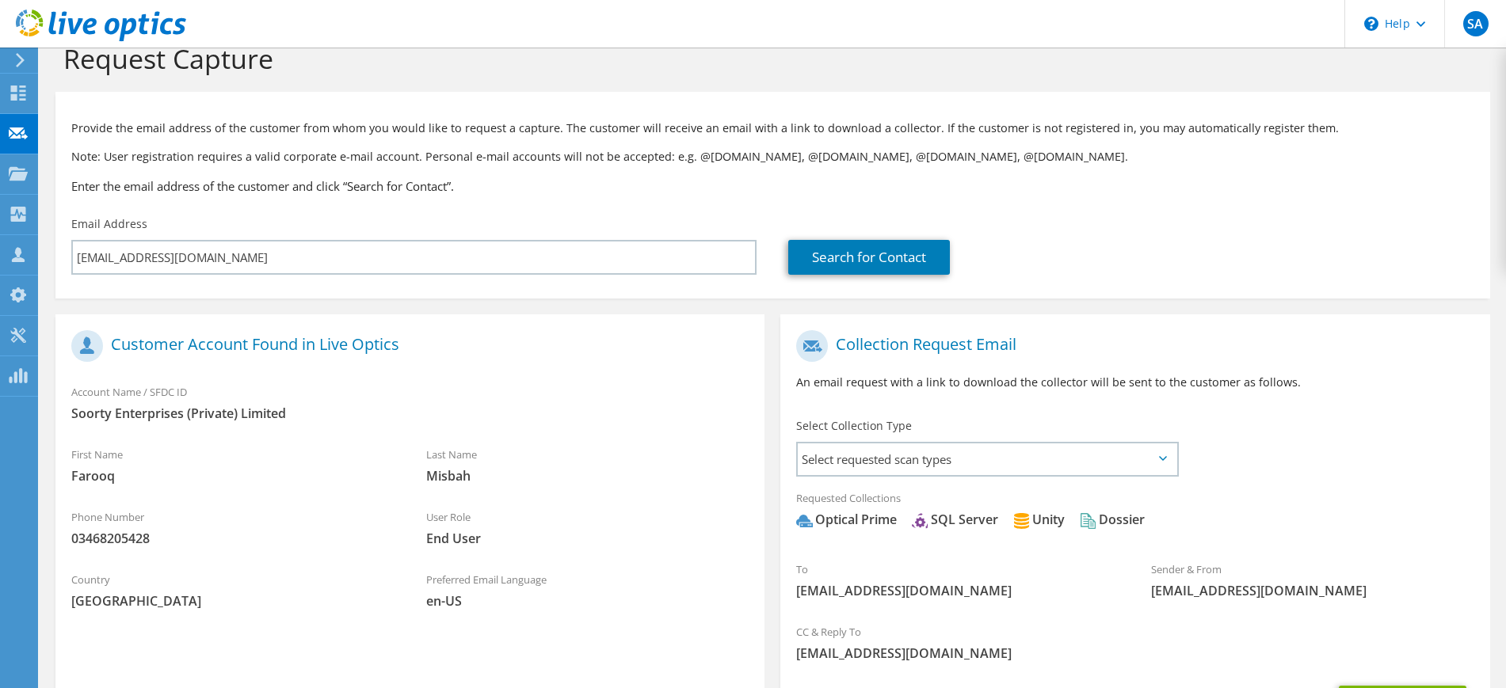
scroll to position [0, 0]
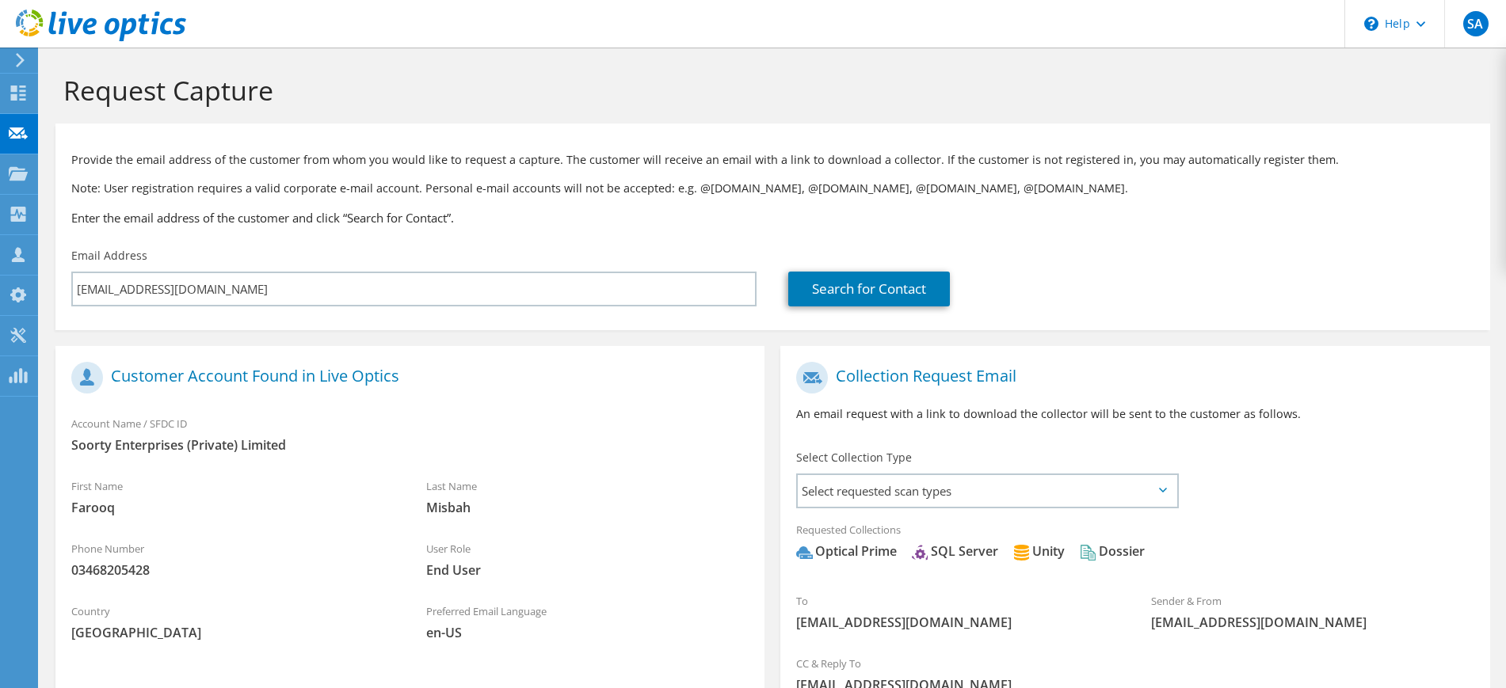
click at [10, 61] on div at bounding box center [17, 60] width 17 height 14
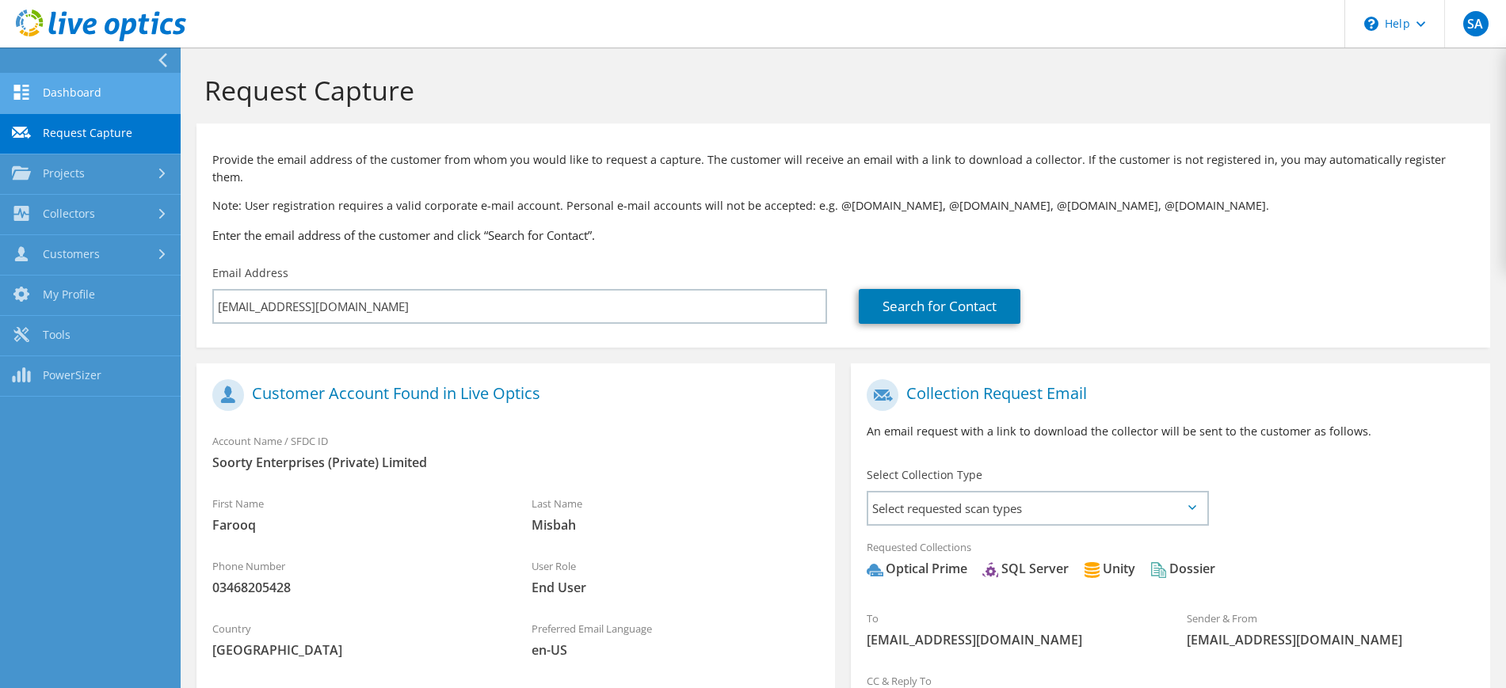
click at [51, 95] on link "Dashboard" at bounding box center [90, 94] width 181 height 40
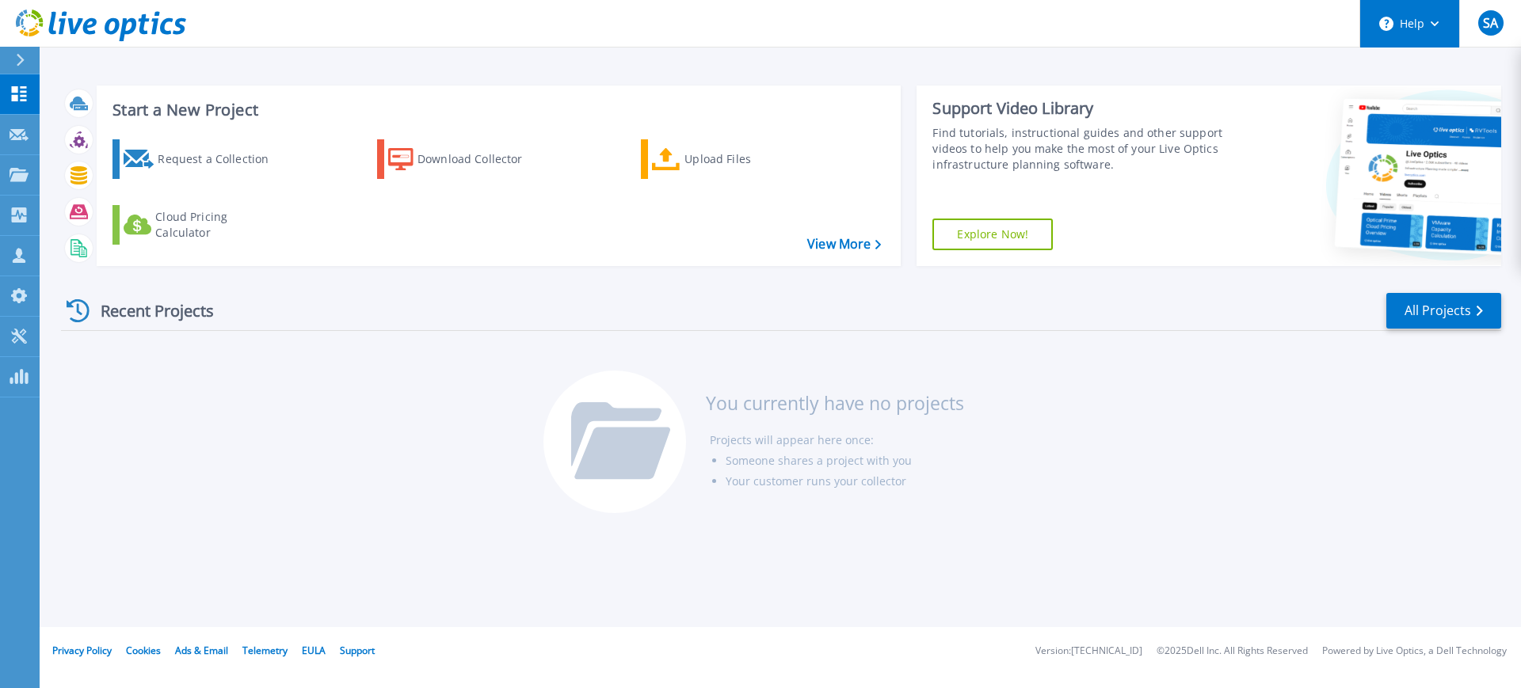
click at [1414, 21] on button "Help" at bounding box center [1409, 24] width 99 height 48
click at [1061, 487] on div "Recent Projects All Projects You currently have no projects Projects will appea…" at bounding box center [781, 404] width 1440 height 250
click at [1426, 314] on link "All Projects" at bounding box center [1443, 311] width 115 height 36
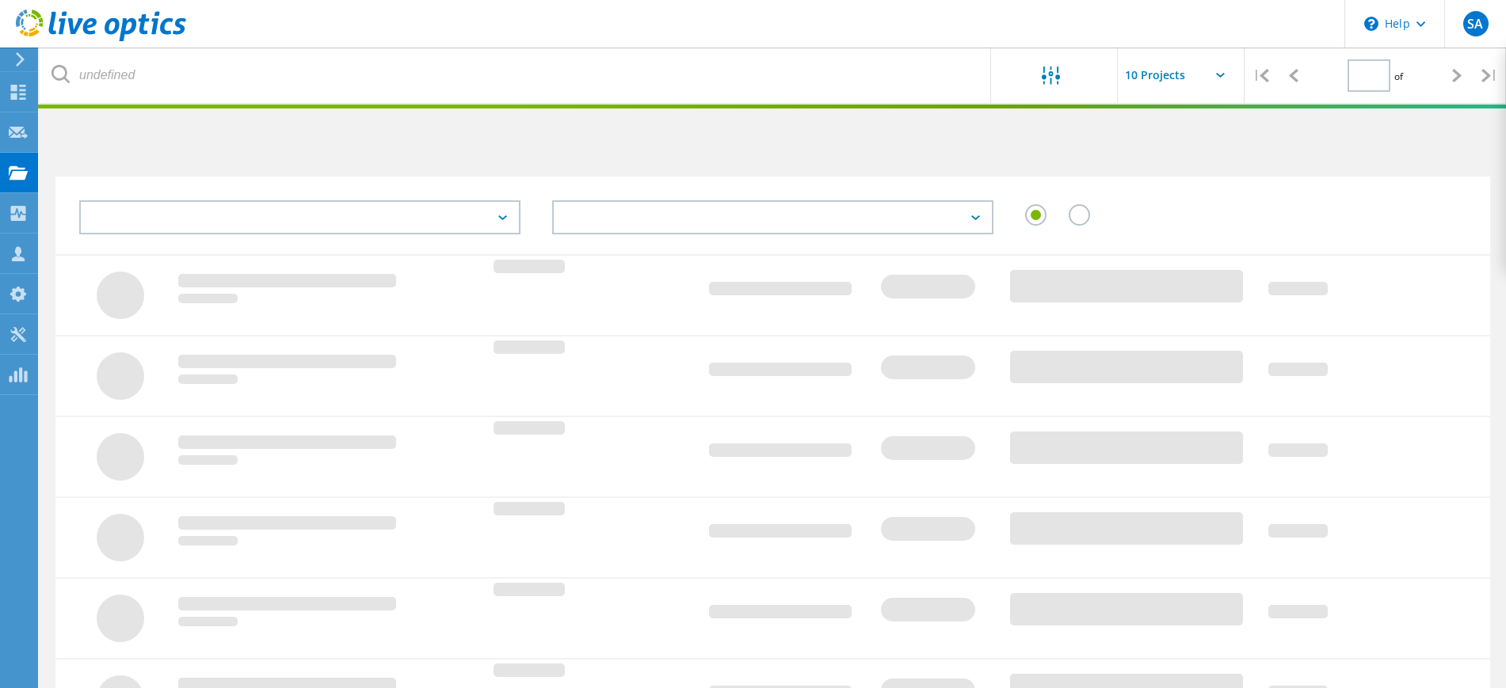
type input "1"
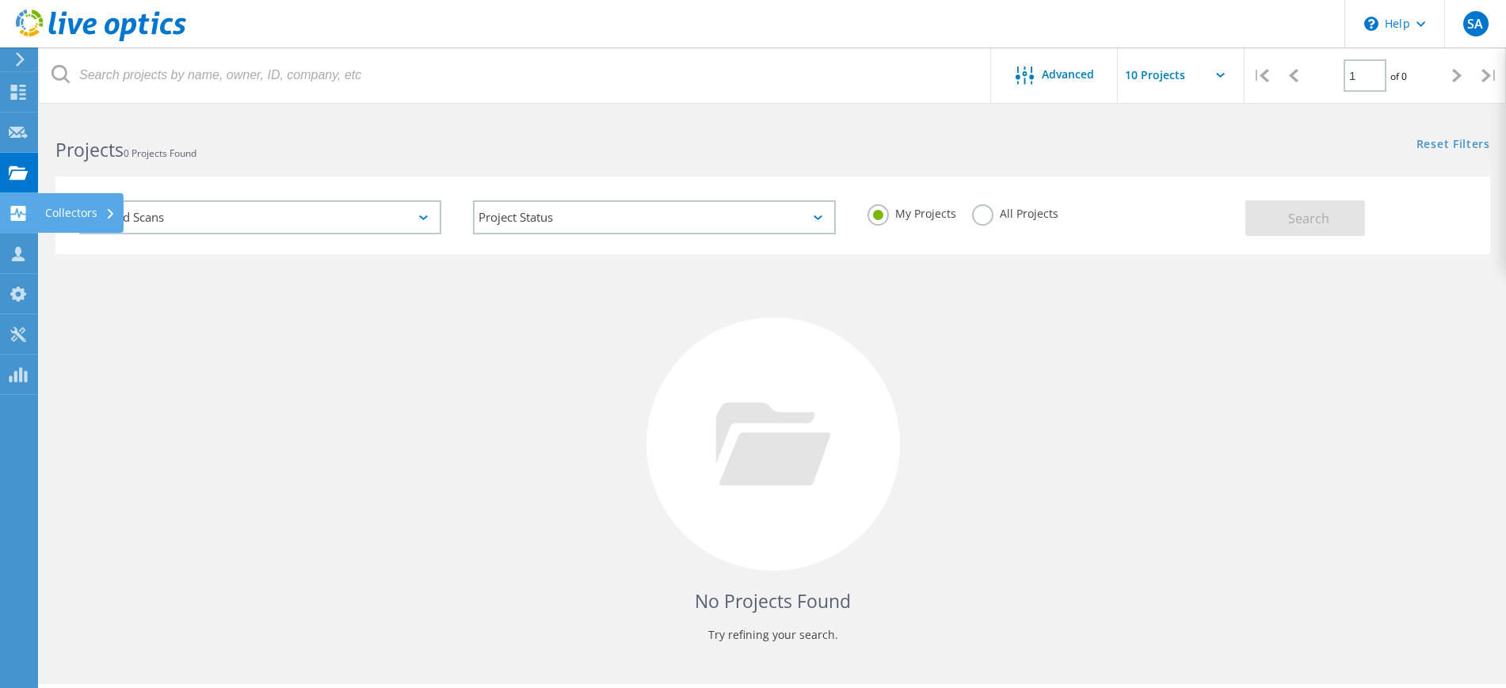
click at [22, 210] on use at bounding box center [18, 213] width 15 height 15
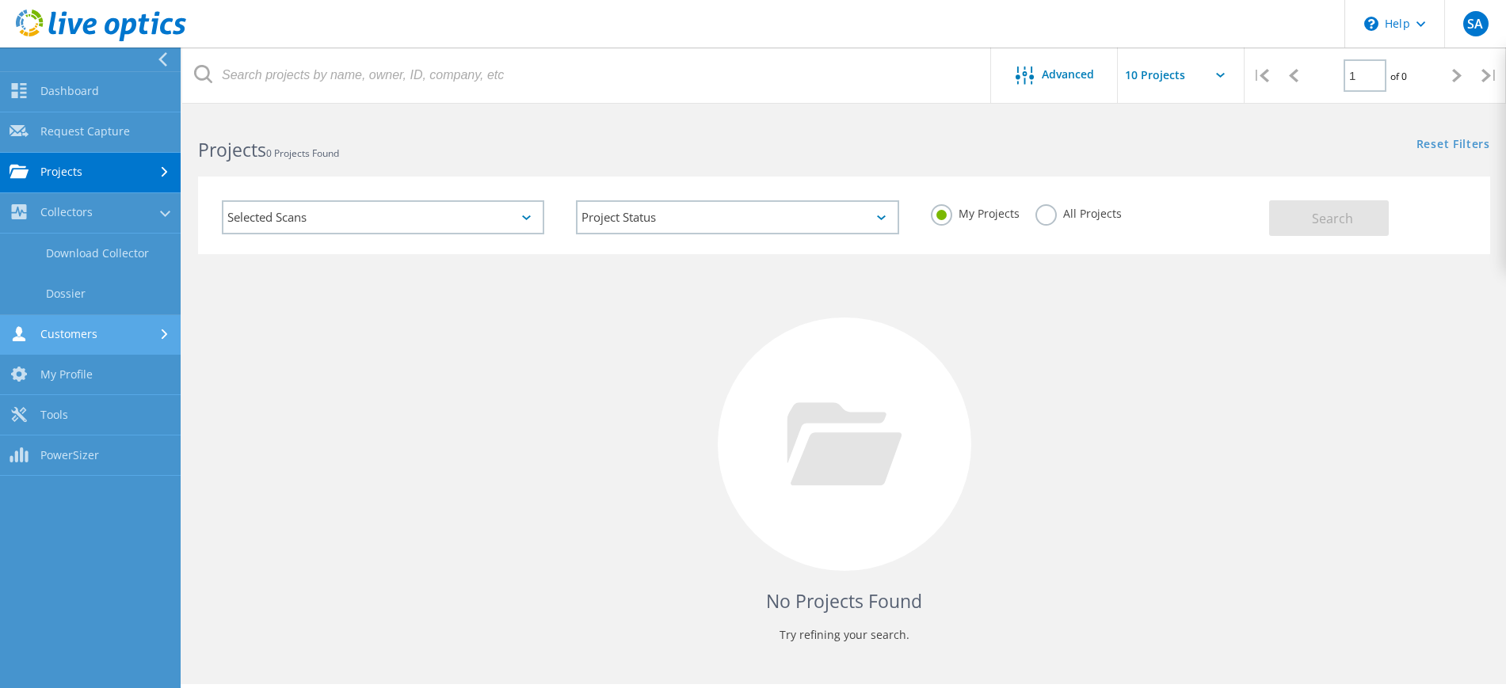
click at [130, 334] on link "Customers" at bounding box center [90, 335] width 181 height 40
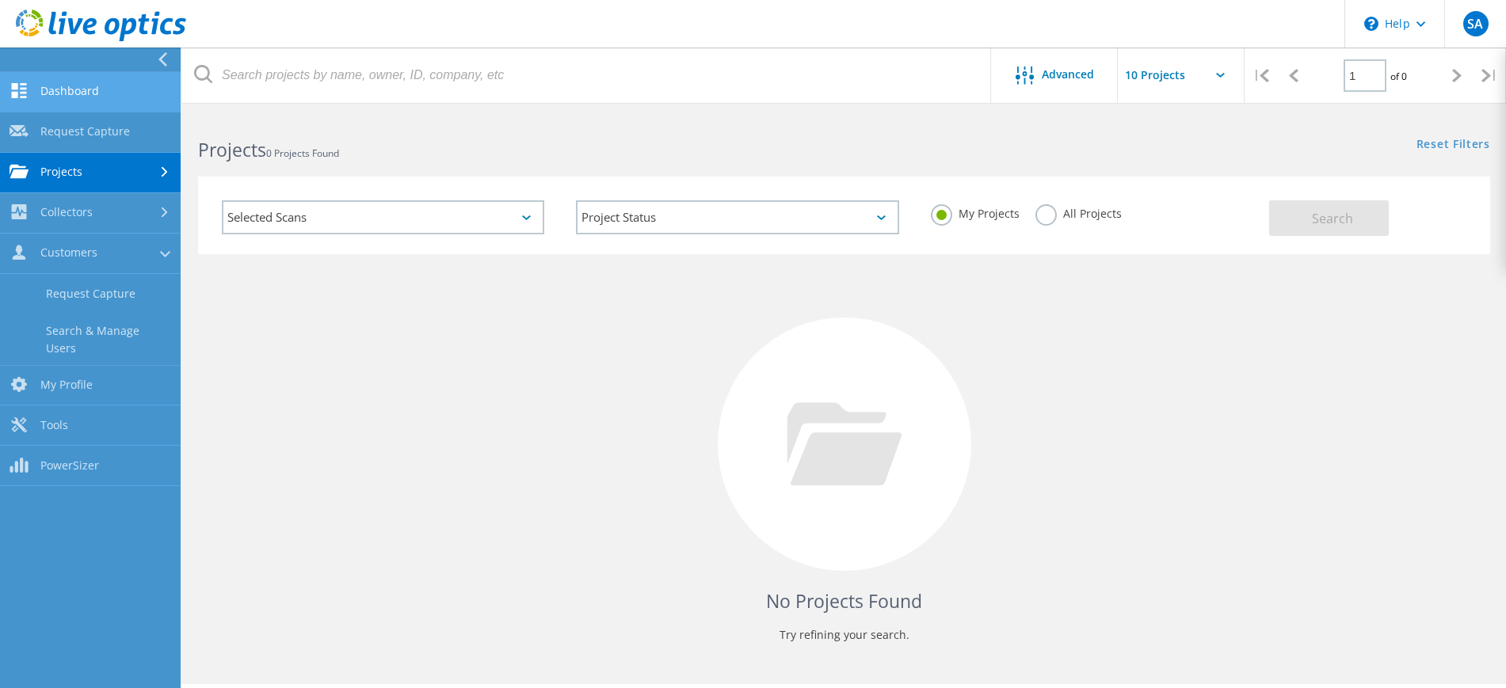
click at [58, 102] on link "Dashboard" at bounding box center [90, 92] width 181 height 40
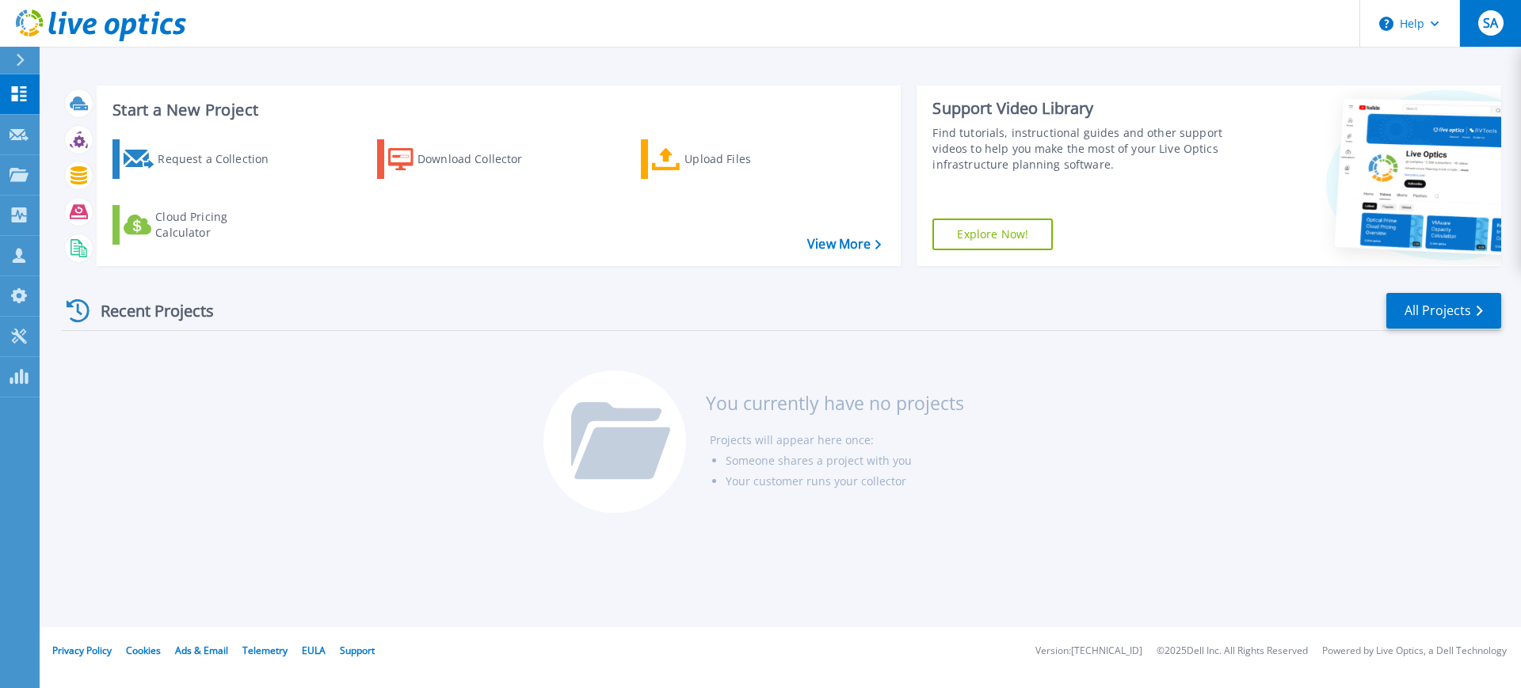
click at [1490, 25] on span "SA" at bounding box center [1490, 23] width 15 height 13
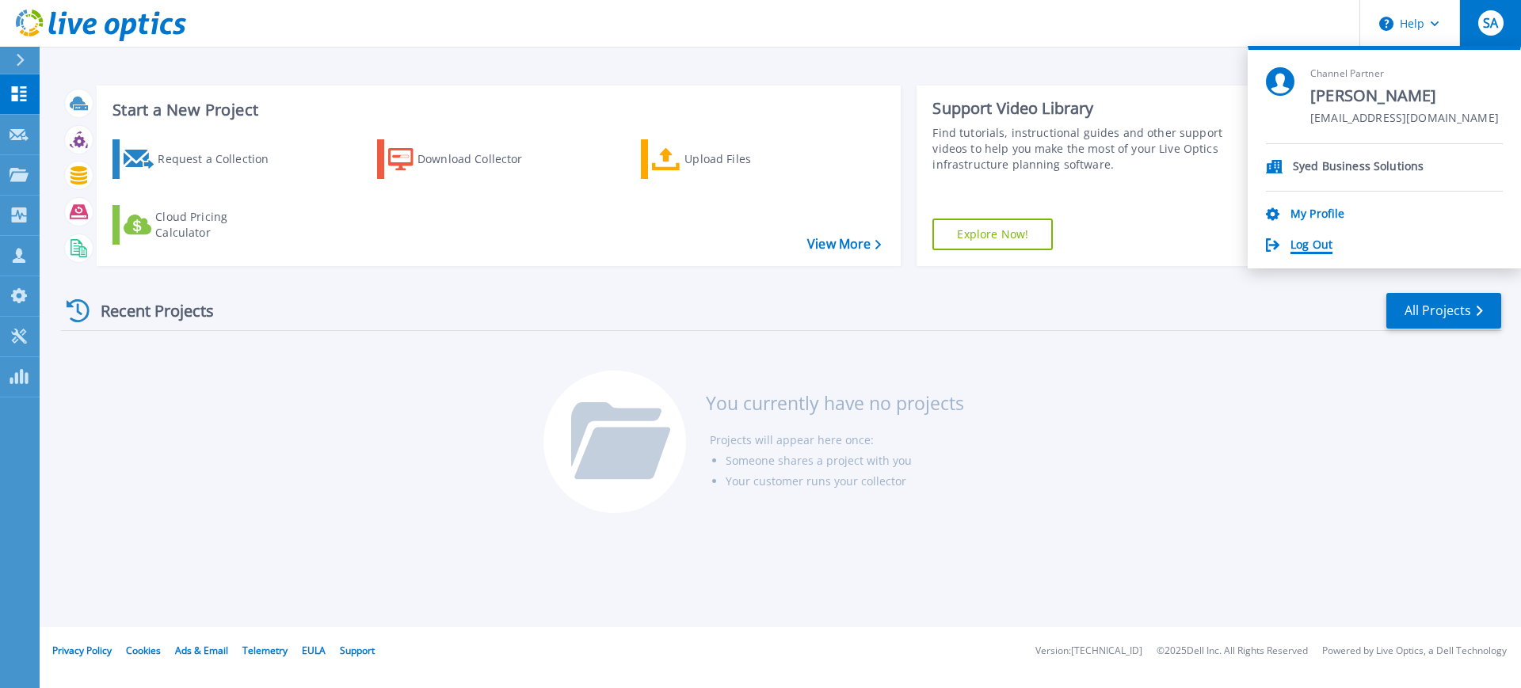
click at [1319, 246] on link "Log Out" at bounding box center [1311, 245] width 42 height 15
